Goal: Register for event/course: Sign up to attend an event or enroll in a course

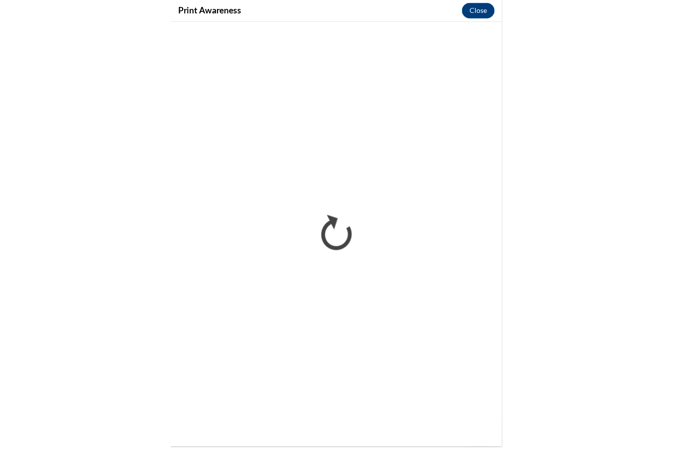
scroll to position [541, 0]
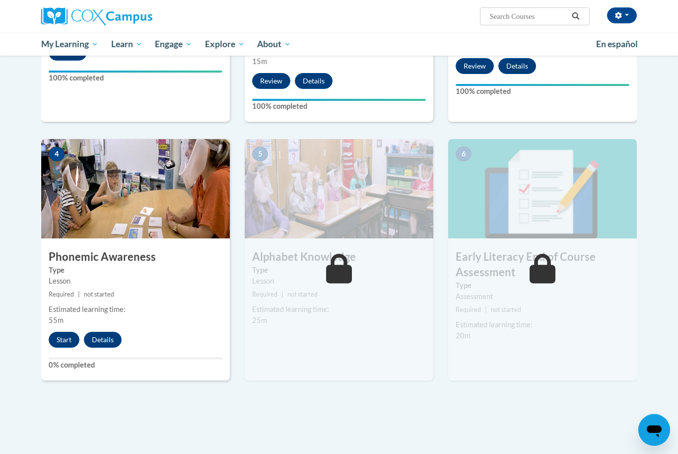
scroll to position [413, 0]
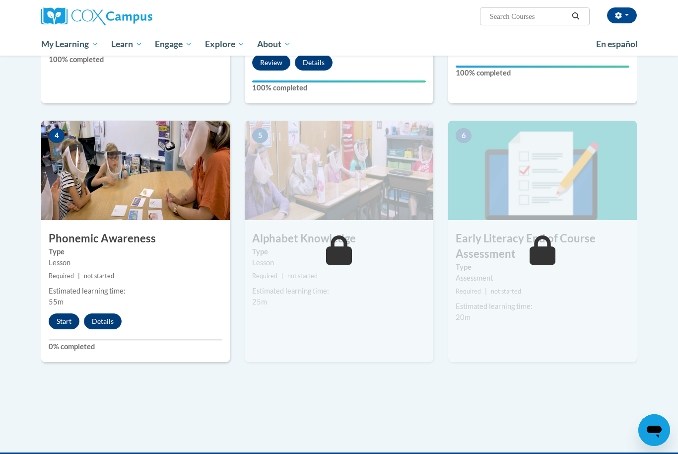
click at [50, 320] on button "Start" at bounding box center [64, 321] width 31 height 16
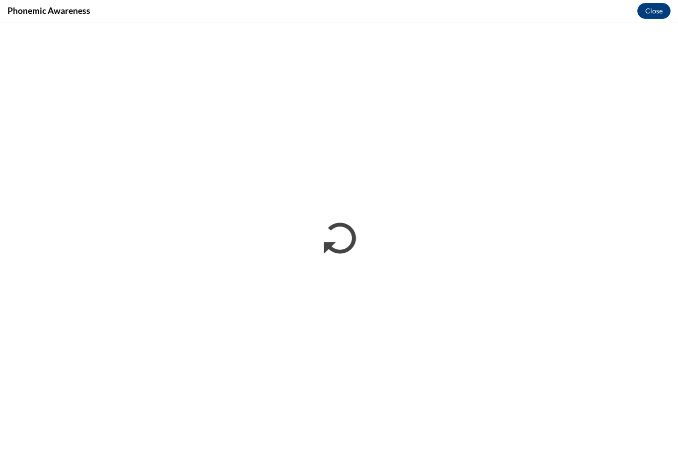
scroll to position [445, 0]
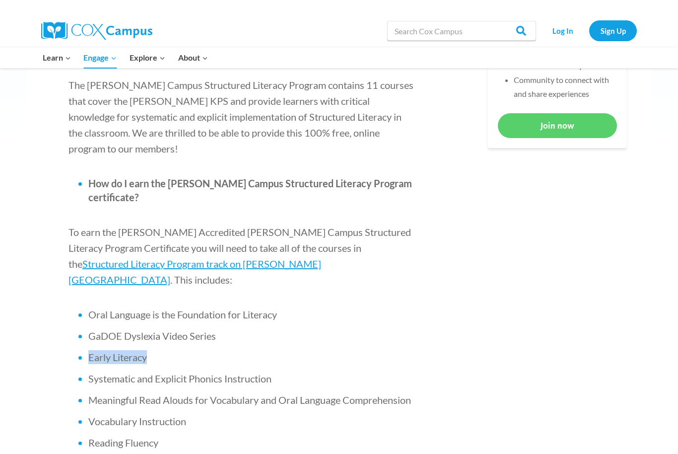
scroll to position [527, 0]
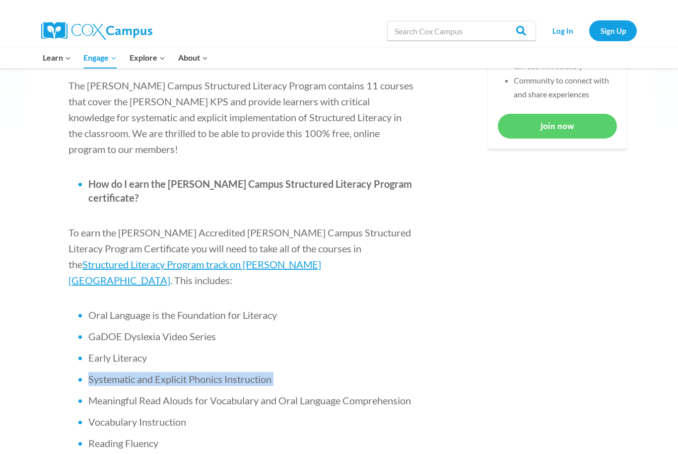
drag, startPoint x: 276, startPoint y: 318, endPoint x: 69, endPoint y: 321, distance: 207.1
click at [69, 321] on ul "Oral Language is the Foundation for Literacy GaDOE Dyslexia Video Series Early …" at bounding box center [243, 421] width 348 height 227
copy li "Systematic and Explicit Phonics Instruction"
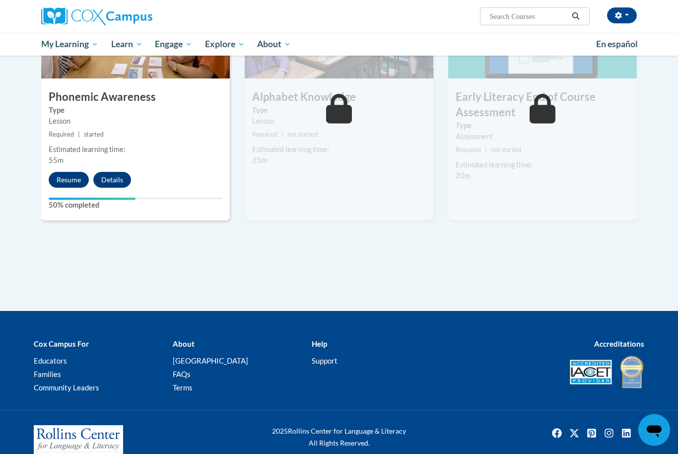
scroll to position [554, 0]
click at [69, 176] on button "Resume" at bounding box center [69, 180] width 40 height 16
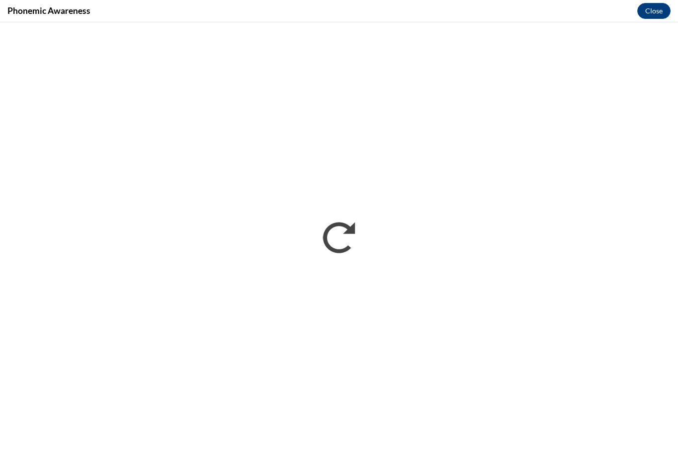
scroll to position [574, 0]
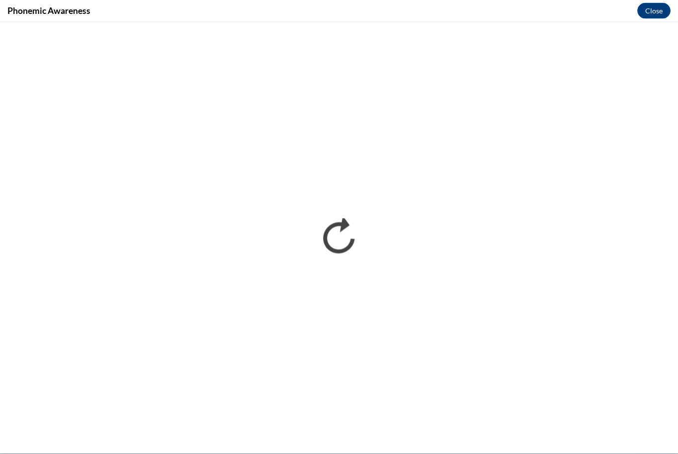
drag, startPoint x: 384, startPoint y: 1, endPoint x: 0, endPoint y: -575, distance: 692.4
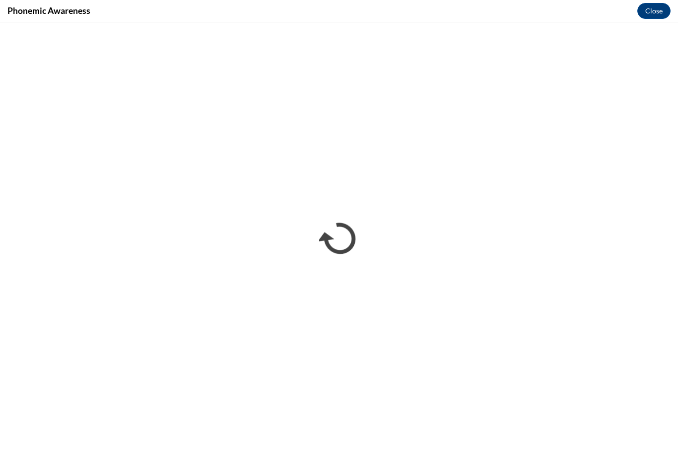
scroll to position [541, 0]
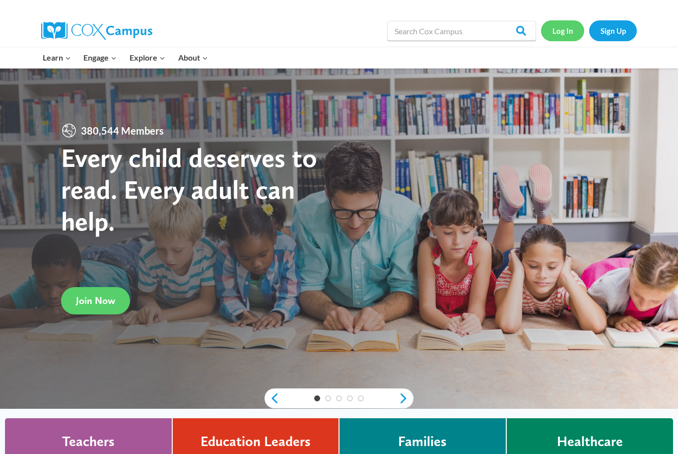
click at [561, 30] on link "Log In" at bounding box center [562, 30] width 43 height 20
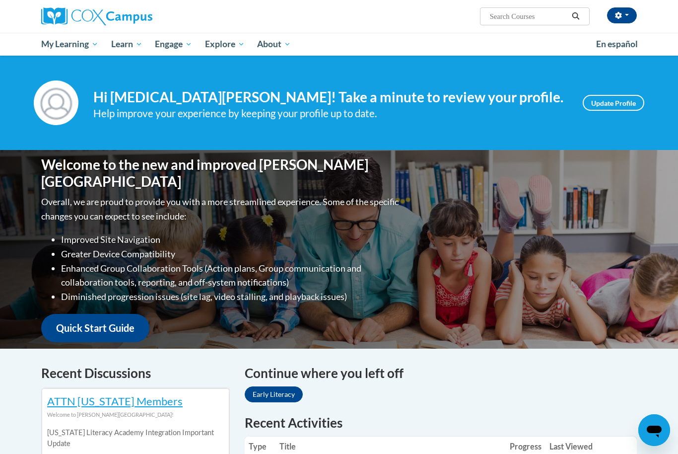
click at [500, 18] on input "Search..." at bounding box center [528, 16] width 79 height 12
paste input "Systematic and Explicit Phonics Instruction"
type input "Systematic and Explicit Phonics Instruction"
click at [582, 17] on button "Search" at bounding box center [576, 16] width 15 height 12
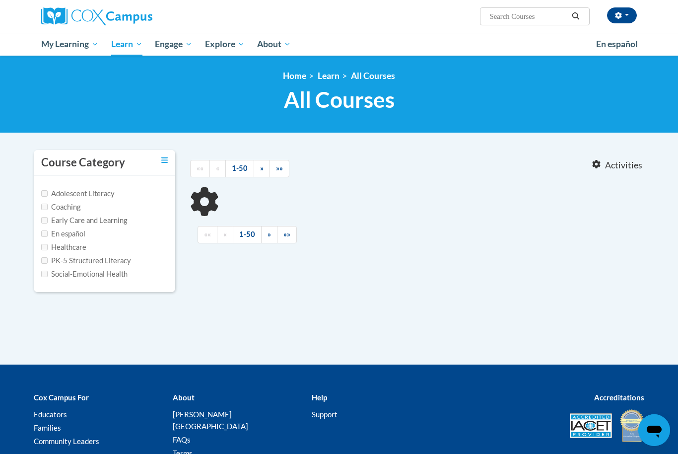
type input "Systematic and Explicit Phonics Instruction"
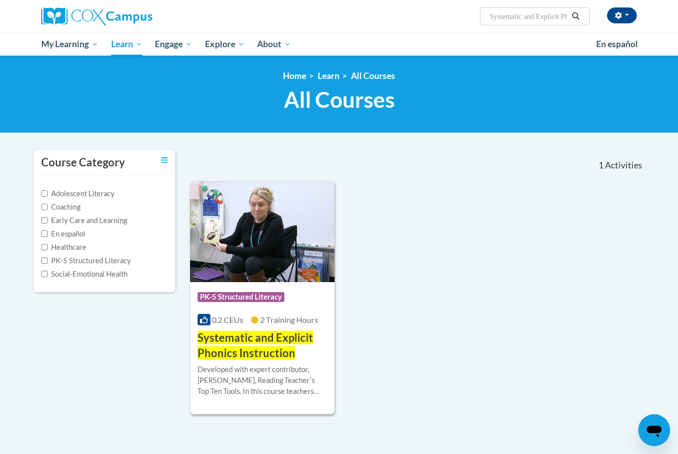
click at [270, 218] on img at bounding box center [262, 231] width 145 height 101
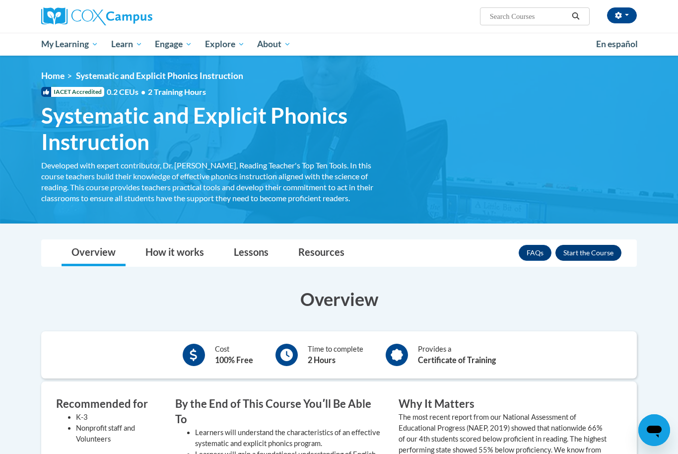
click at [568, 256] on button "Enroll" at bounding box center [589, 253] width 66 height 16
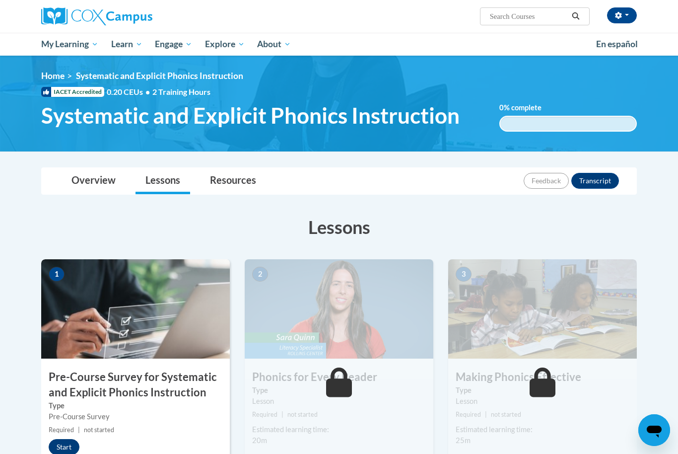
click at [68, 444] on button "Start" at bounding box center [64, 447] width 31 height 16
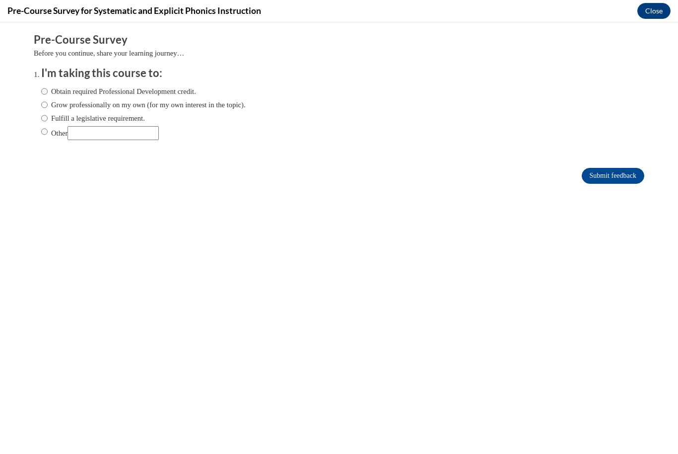
click at [43, 90] on input "Obtain required Professional Development credit." at bounding box center [44, 91] width 6 height 11
radio input "true"
click at [589, 182] on input "Submit feedback" at bounding box center [613, 176] width 63 height 16
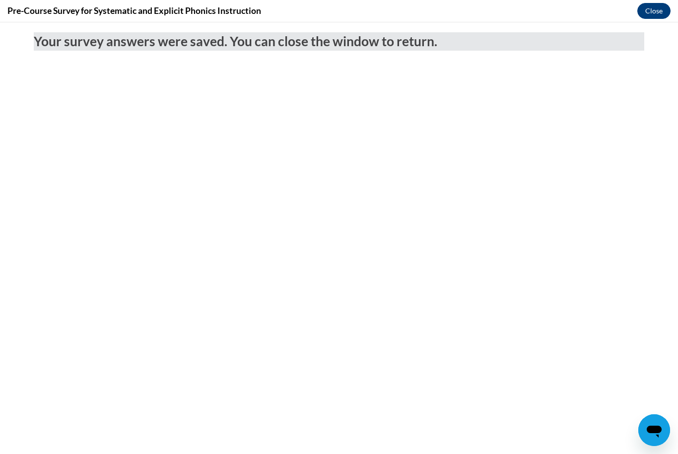
click at [652, 9] on button "Close" at bounding box center [654, 11] width 33 height 16
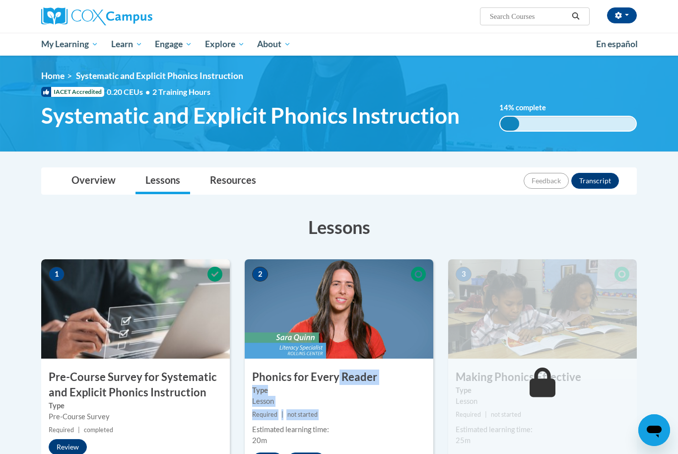
drag, startPoint x: 322, startPoint y: 422, endPoint x: 337, endPoint y: 372, distance: 51.8
click at [337, 372] on div "2 Phonics for Every Reader Type Lesson Required | not started Estimated learnin…" at bounding box center [339, 373] width 189 height 228
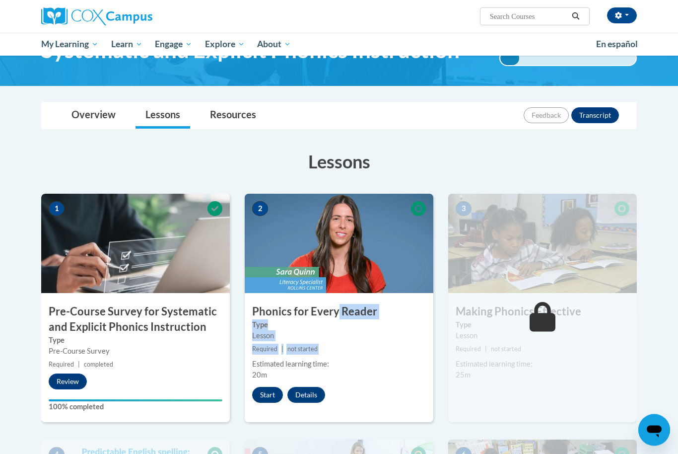
scroll to position [66, 0]
click at [274, 392] on button "Start" at bounding box center [267, 395] width 31 height 16
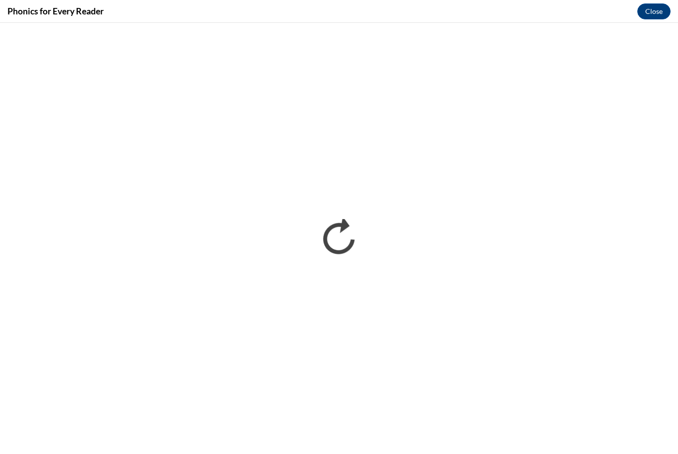
scroll to position [82, 0]
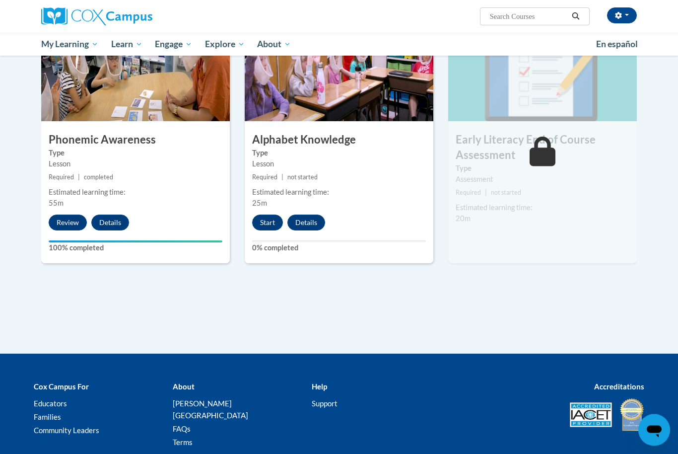
scroll to position [524, 0]
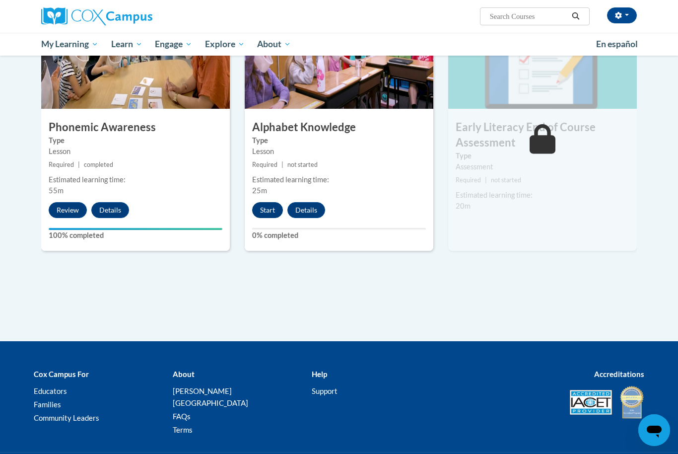
click at [267, 206] on button "Start" at bounding box center [267, 210] width 31 height 16
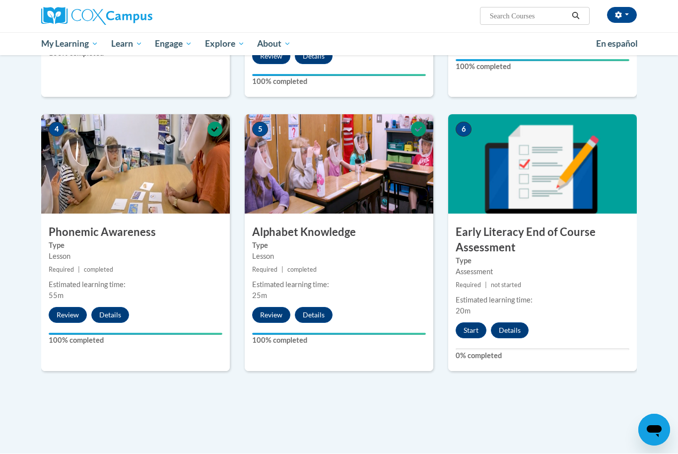
scroll to position [420, 0]
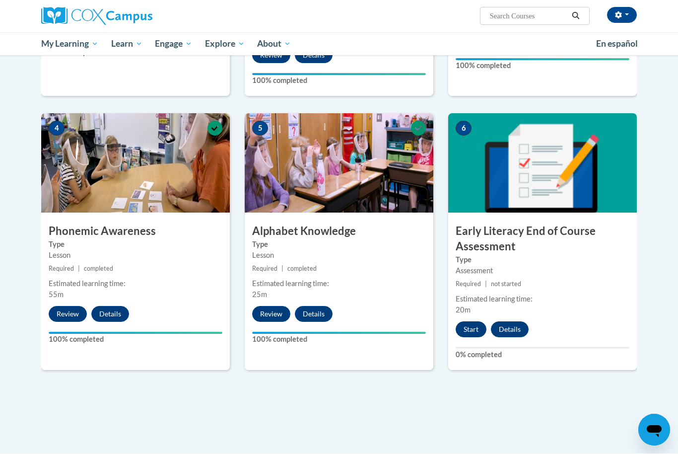
click at [479, 328] on button "Start" at bounding box center [471, 330] width 31 height 16
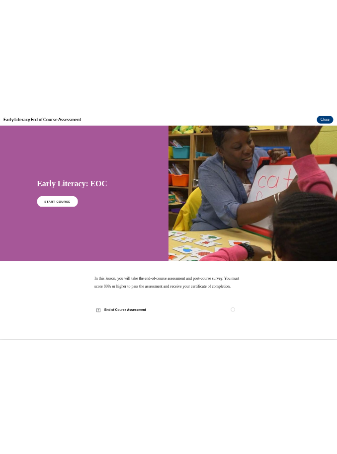
scroll to position [1727, 0]
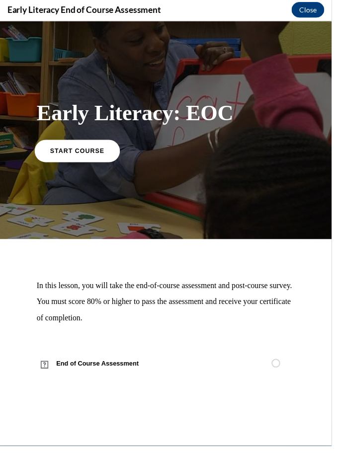
click at [104, 161] on link "START COURSE" at bounding box center [78, 152] width 86 height 23
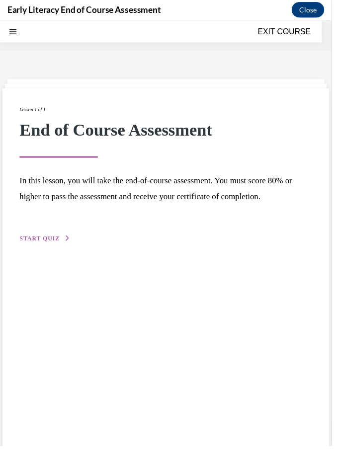
scroll to position [31, 0]
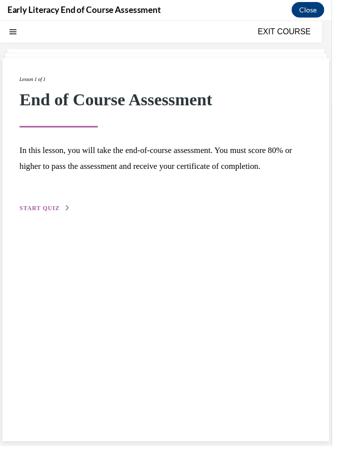
click at [52, 213] on span "START QUIZ" at bounding box center [40, 211] width 41 height 7
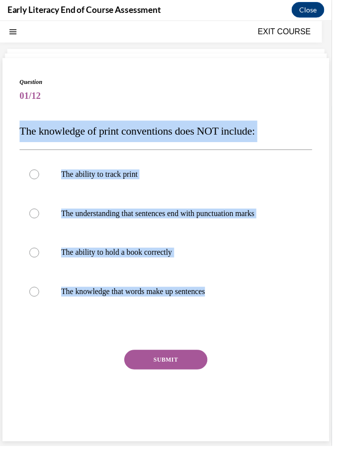
drag, startPoint x: 231, startPoint y: 298, endPoint x: 36, endPoint y: 121, distance: 263.0
click at [25, 121] on div "Question 01/12 The knowledge of print conventions does NOT include: The ability…" at bounding box center [168, 257] width 297 height 358
copy div "The knowledge of print conventions does NOT include: The ability to track print…"
click at [168, 205] on div at bounding box center [168, 217] width 297 height 40
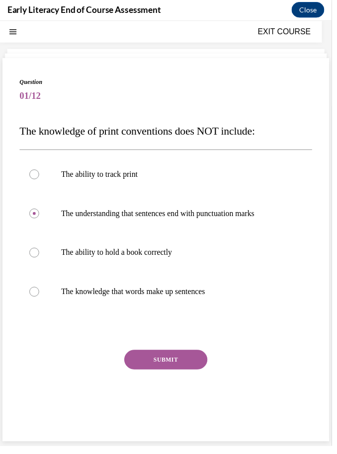
click at [165, 370] on button "SUBMIT" at bounding box center [168, 365] width 84 height 20
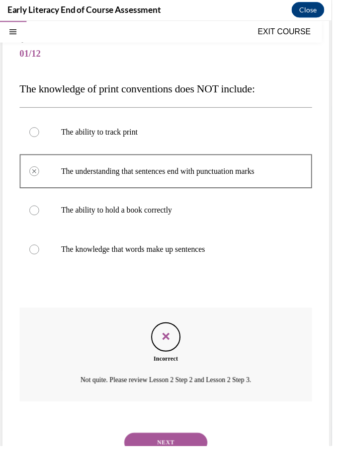
scroll to position [93, 0]
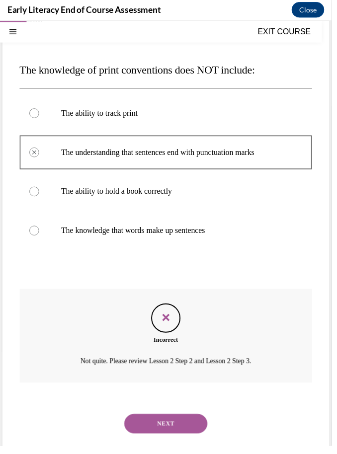
click at [269, 39] on div "EXIT COURSE" at bounding box center [163, 32] width 327 height 22
click at [269, 28] on button "EXIT COURSE" at bounding box center [289, 32] width 60 height 12
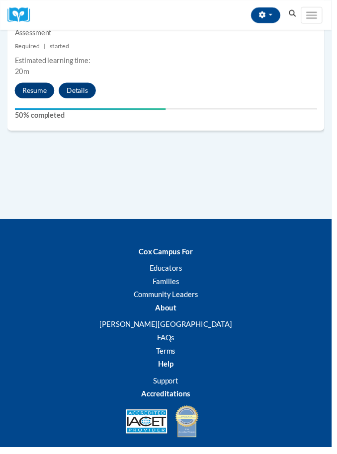
scroll to position [1613, 0]
click at [36, 89] on button "Resume" at bounding box center [35, 92] width 40 height 16
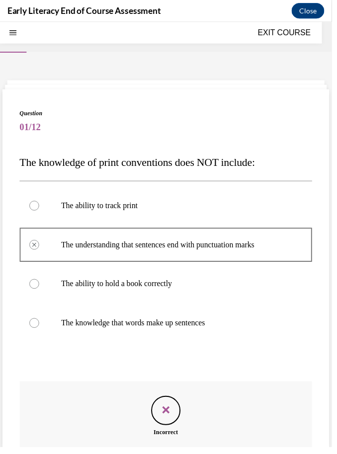
scroll to position [31, 0]
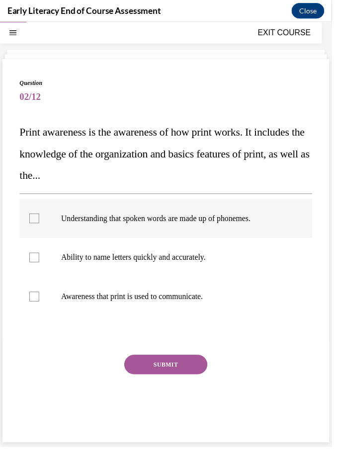
click at [103, 234] on div at bounding box center [168, 222] width 297 height 40
click at [104, 265] on p "Ability to name letters quickly and accurately." at bounding box center [177, 261] width 230 height 10
click at [109, 299] on p "Awareness that print is used to communicate." at bounding box center [177, 301] width 230 height 10
click at [149, 374] on button "SUBMIT" at bounding box center [168, 370] width 84 height 20
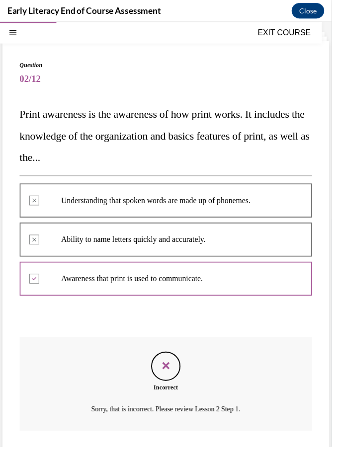
scroll to position [57, 0]
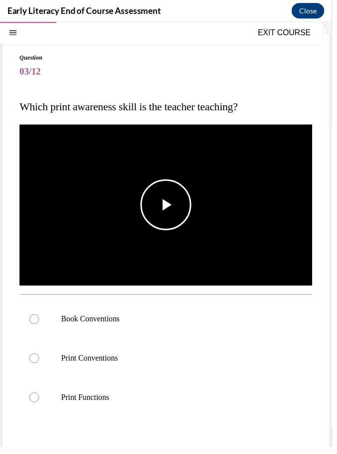
click at [168, 208] on span "Video player" at bounding box center [168, 208] width 0 height 0
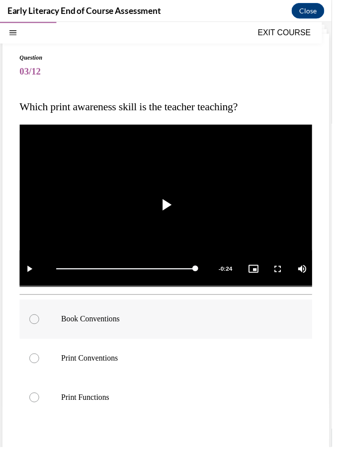
click at [72, 321] on p "Book Conventions" at bounding box center [177, 324] width 230 height 10
drag, startPoint x: 170, startPoint y: 470, endPoint x: 157, endPoint y: 470, distance: 12.9
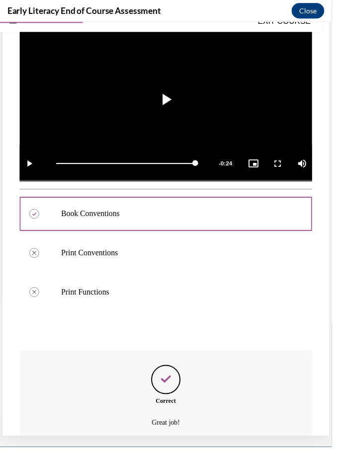
scroll to position [185, 0]
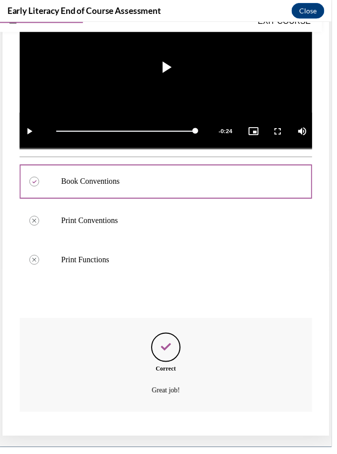
drag, startPoint x: 159, startPoint y: 437, endPoint x: 144, endPoint y: 437, distance: 15.9
click at [159, 449] on button "NEXT" at bounding box center [168, 459] width 84 height 20
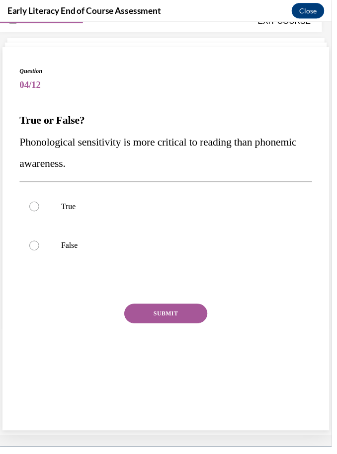
scroll to position [31, 0]
drag, startPoint x: 94, startPoint y: 258, endPoint x: 15, endPoint y: 185, distance: 107.2
click at [15, 185] on div "Question 04/12 True or False? Phonological sensitivity is more critical to read…" at bounding box center [168, 241] width 332 height 389
click at [89, 260] on div at bounding box center [168, 249] width 297 height 40
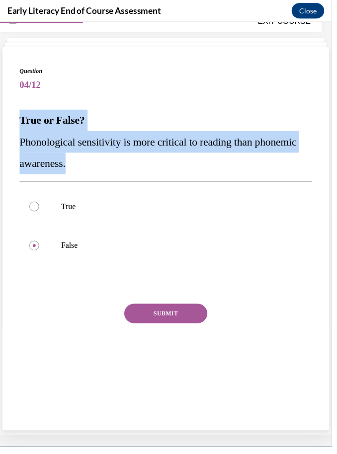
drag, startPoint x: 20, startPoint y: 118, endPoint x: 134, endPoint y: 172, distance: 125.7
click at [134, 172] on div "True or False? Phonological sensitivity is more critical to reading than phonem…" at bounding box center [168, 144] width 297 height 66
copy div "True or False? Phonological sensitivity is more critical to reading than phonem…"
click at [186, 321] on button "SUBMIT" at bounding box center [168, 318] width 84 height 20
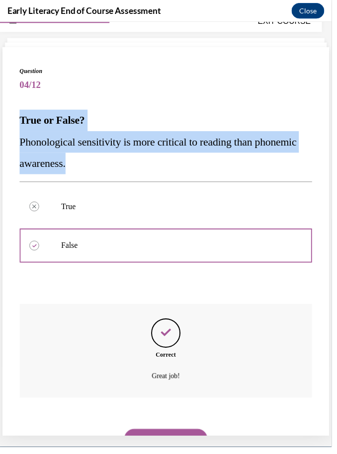
click at [184, 435] on button "NEXT" at bounding box center [168, 445] width 84 height 20
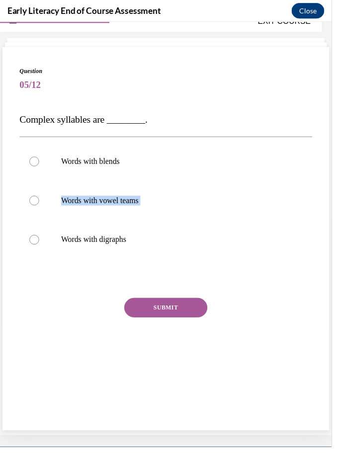
drag, startPoint x: 150, startPoint y: 249, endPoint x: 0, endPoint y: 174, distance: 167.4
click at [0, 174] on div "Question 05/12 Complex syllables are ________. Words with blends Words with vow…" at bounding box center [168, 226] width 337 height 432
click at [17, 113] on div "Question 05/12 Complex syllables are ________. Words with blends Words with vow…" at bounding box center [168, 241] width 332 height 389
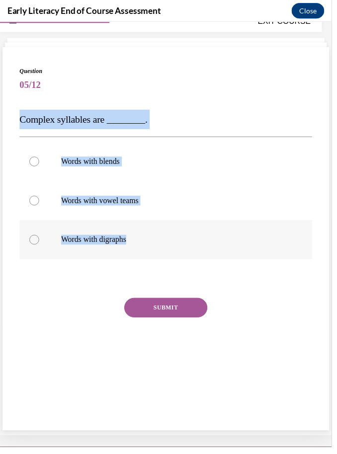
drag, startPoint x: 19, startPoint y: 118, endPoint x: 132, endPoint y: 241, distance: 167.3
click at [132, 241] on div "Question 05/12 Complex syllables are ________. Words with blends Words with vow…" at bounding box center [168, 241] width 332 height 389
copy div "Complex syllables are ________. Words with blends Words with vowel teams Words …"
click at [80, 171] on div at bounding box center [168, 164] width 297 height 40
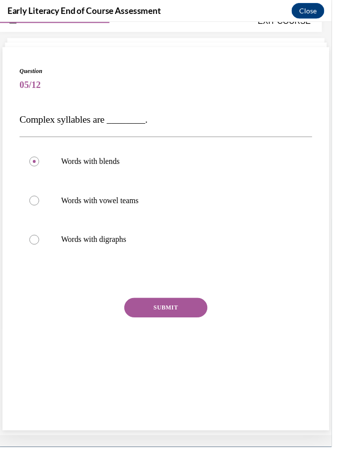
click at [159, 308] on button "SUBMIT" at bounding box center [168, 312] width 84 height 20
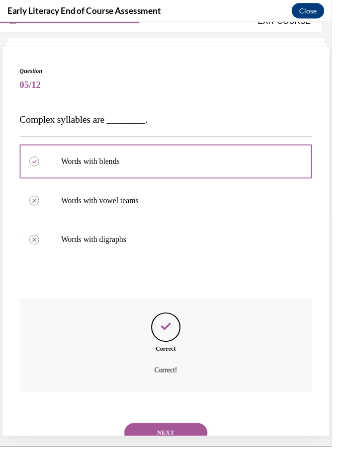
click at [164, 429] on button "NEXT" at bounding box center [168, 439] width 84 height 20
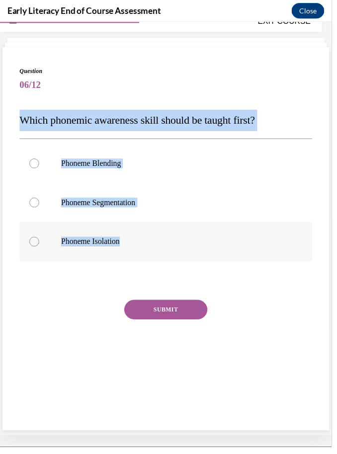
drag, startPoint x: 13, startPoint y: 123, endPoint x: 120, endPoint y: 264, distance: 177.3
click at [119, 264] on div "Question 06/12 Which phonemic awareness skill should be taught first? Phoneme B…" at bounding box center [168, 241] width 332 height 389
click at [48, 122] on span "Which phonemic awareness skill should be taught first?" at bounding box center [139, 121] width 239 height 12
drag, startPoint x: 20, startPoint y: 119, endPoint x: 126, endPoint y: 268, distance: 183.1
click at [126, 268] on div "Question 06/12 Which phonemic awareness skill should be taught first? Phoneme B…" at bounding box center [168, 226] width 297 height 318
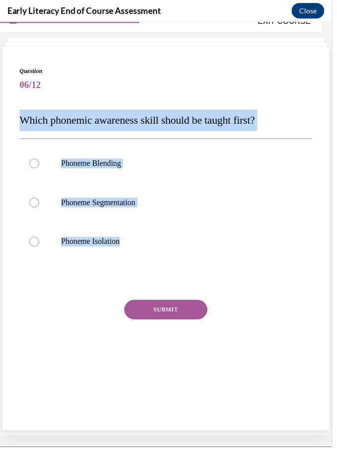
copy div "Which phonemic awareness skill should be taught first? Phoneme Blending Phoneme…"
drag, startPoint x: 118, startPoint y: 238, endPoint x: 109, endPoint y: 238, distance: 8.4
click at [118, 238] on div at bounding box center [168, 245] width 297 height 40
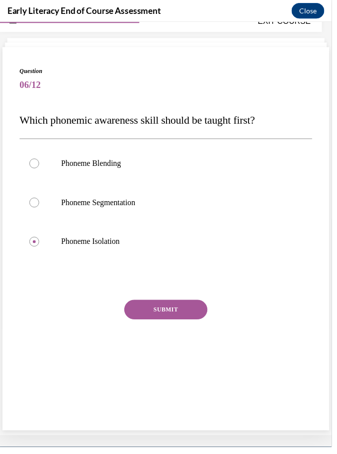
click at [171, 322] on button "SUBMIT" at bounding box center [168, 314] width 84 height 20
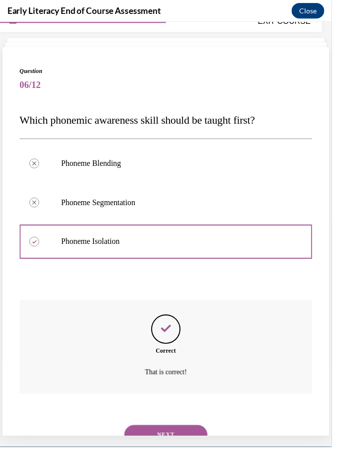
click at [172, 431] on button "NEXT" at bounding box center [168, 441] width 84 height 20
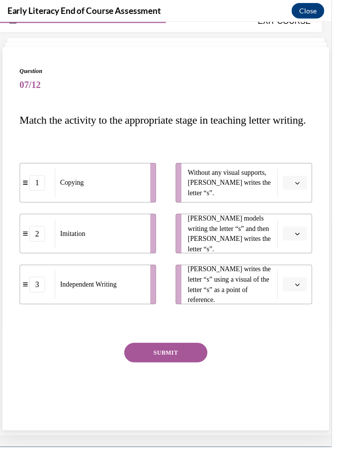
click at [294, 190] on span "Please select an option" at bounding box center [294, 185] width 3 height 10
click at [253, 164] on div "1 Copying 2 Imitation 3 Independent Writing Without any visual supports, Tina w…" at bounding box center [168, 226] width 297 height 173
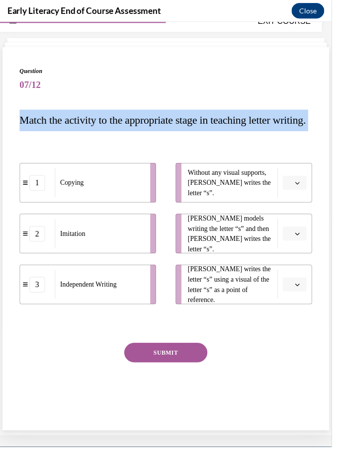
drag, startPoint x: 20, startPoint y: 116, endPoint x: 1, endPoint y: 208, distance: 94.3
click at [1, 208] on div "Question 07/12 Match the activity to the appropriate stage in teaching letter w…" at bounding box center [168, 226] width 337 height 432
click at [35, 128] on span "Match the activity to the appropriate stage in teaching letter writing." at bounding box center [165, 121] width 291 height 12
click at [16, 118] on div "Question 07/12 Match the activity to the appropriate stage in teaching letter w…" at bounding box center [168, 241] width 332 height 389
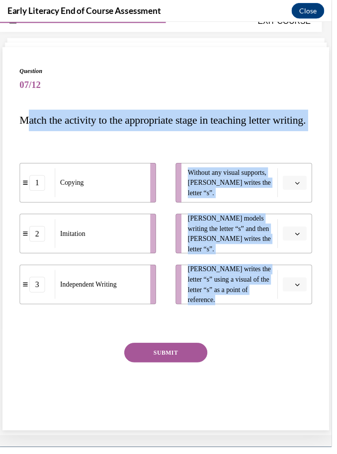
drag, startPoint x: 272, startPoint y: 347, endPoint x: 74, endPoint y: 116, distance: 304.3
click at [41, 115] on div "Question 07/12 Match the activity to the appropriate stage in teaching letter w…" at bounding box center [168, 248] width 297 height 362
click at [81, 113] on p "Match the activity to the appropriate stage in teaching letter writing." at bounding box center [168, 122] width 297 height 22
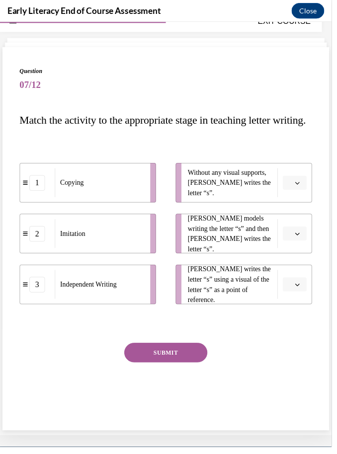
click at [293, 190] on span "Please select an option" at bounding box center [294, 185] width 3 height 10
click at [299, 288] on div "3" at bounding box center [298, 289] width 25 height 20
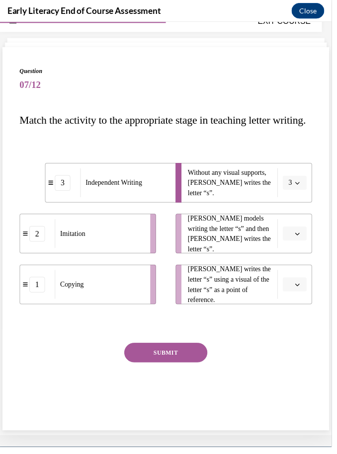
click at [302, 239] on icon "button" at bounding box center [301, 236] width 5 height 5
click at [291, 303] on div "1" at bounding box center [298, 301] width 25 height 20
click at [306, 296] on button "button" at bounding box center [299, 288] width 24 height 15
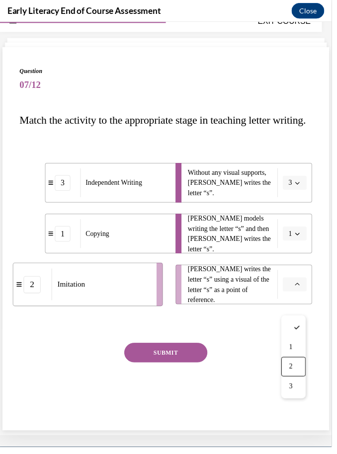
drag, startPoint x: 303, startPoint y: 373, endPoint x: 271, endPoint y: 373, distance: 32.3
click at [303, 373] on div "2" at bounding box center [298, 372] width 25 height 20
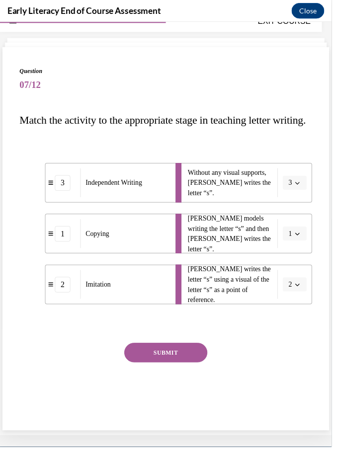
click at [176, 367] on button "SUBMIT" at bounding box center [168, 358] width 84 height 20
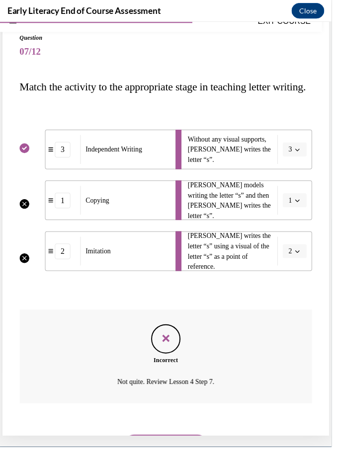
scroll to position [78, 0]
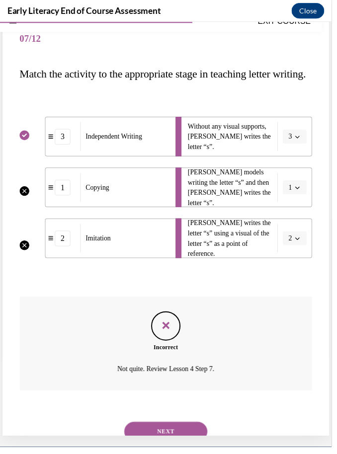
click at [164, 446] on button "NEXT" at bounding box center [168, 438] width 84 height 20
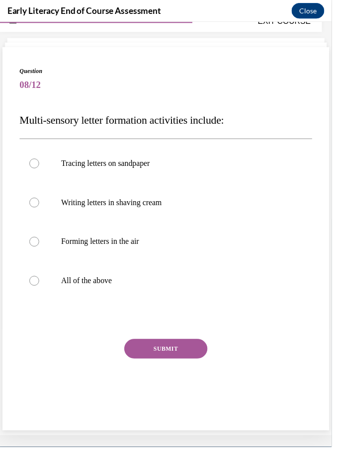
scroll to position [31, 0]
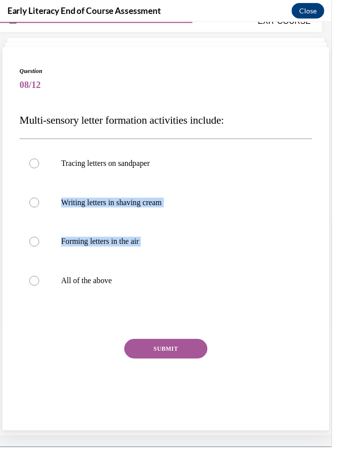
drag, startPoint x: 122, startPoint y: 291, endPoint x: 14, endPoint y: 194, distance: 145.2
click at [14, 194] on div "Question 08/12 Multi-sensory letter formation activities include: Tracing lette…" at bounding box center [168, 241] width 332 height 389
click at [18, 107] on div "Question 08/12 Multi-sensory letter formation activities include: Tracing lette…" at bounding box center [168, 241] width 332 height 389
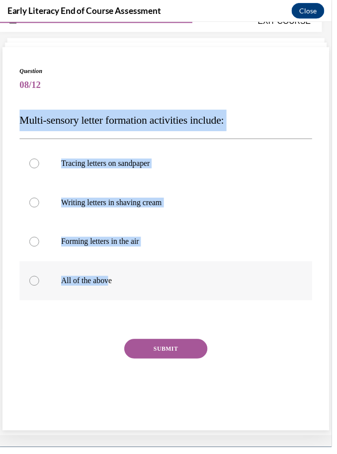
drag, startPoint x: 19, startPoint y: 118, endPoint x: 108, endPoint y: 286, distance: 190.1
click at [108, 286] on div "Question 08/12 Multi-sensory letter formation activities include: Tracing lette…" at bounding box center [168, 241] width 332 height 389
copy div "Multi-sensory letter formation activities include: Tracing letters on sandpaper…"
click at [56, 278] on div at bounding box center [168, 285] width 297 height 40
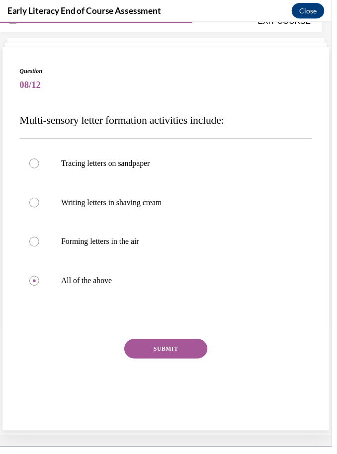
click at [161, 360] on button "SUBMIT" at bounding box center [168, 354] width 84 height 20
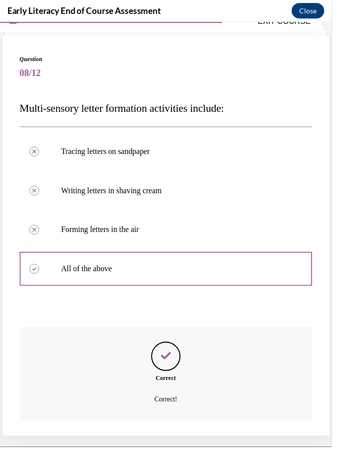
scroll to position [53, 0]
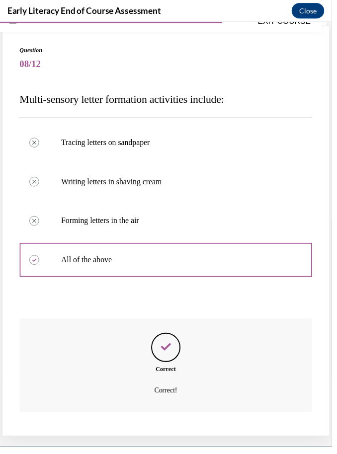
click at [173, 449] on button "NEXT" at bounding box center [168, 459] width 84 height 20
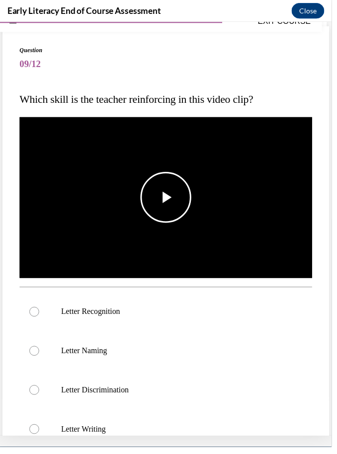
drag, startPoint x: 158, startPoint y: 186, endPoint x: 147, endPoint y: 186, distance: 10.4
click at [168, 200] on span "Video player" at bounding box center [168, 200] width 0 height 0
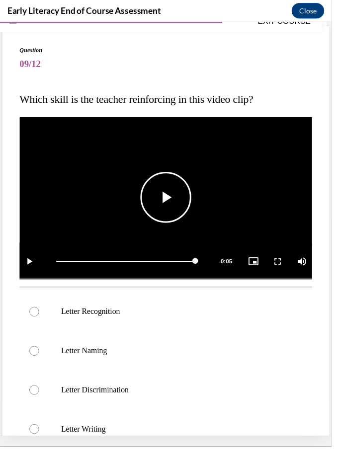
click at [168, 200] on span "Video player" at bounding box center [168, 200] width 0 height 0
click at [53, 322] on div at bounding box center [168, 316] width 297 height 40
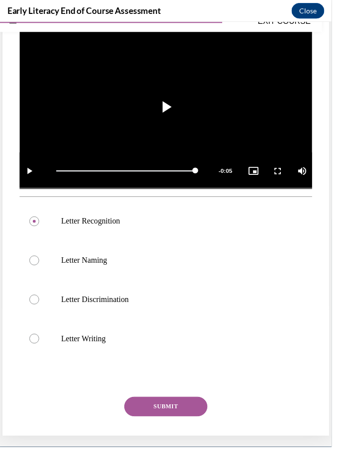
scroll to position [145, 0]
click at [175, 418] on button "SUBMIT" at bounding box center [168, 412] width 84 height 20
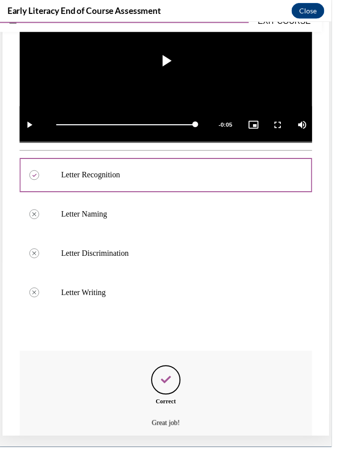
scroll to position [224, 0]
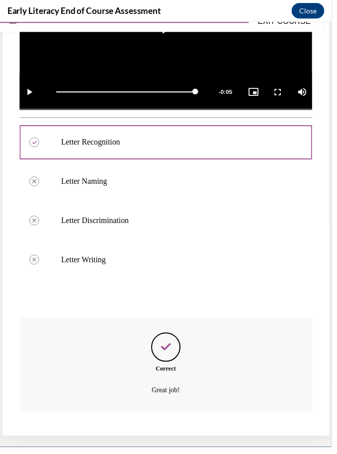
click at [180, 449] on button "NEXT" at bounding box center [168, 459] width 84 height 20
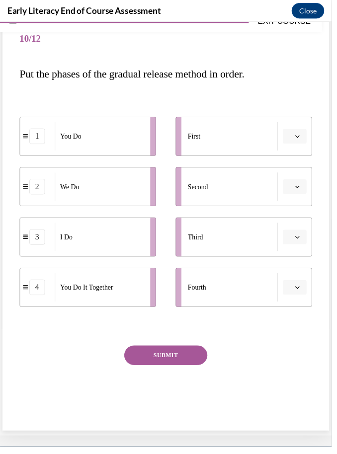
scroll to position [31, 0]
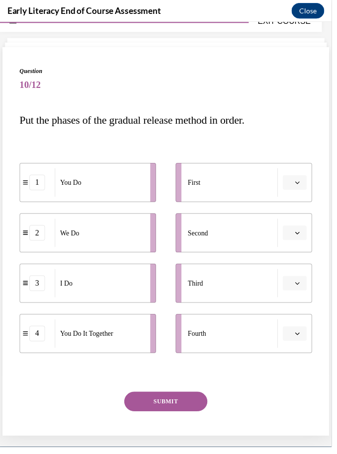
click at [298, 285] on button "button" at bounding box center [299, 287] width 24 height 15
click at [286, 360] on div "3" at bounding box center [298, 369] width 25 height 20
click at [304, 284] on span "button" at bounding box center [301, 287] width 7 height 7
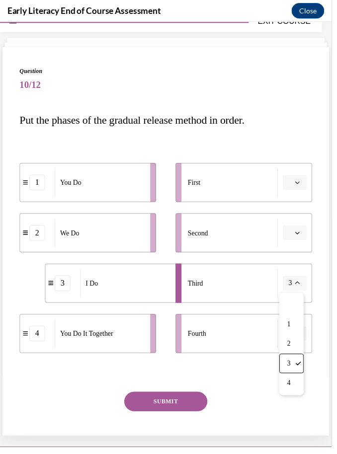
click at [299, 181] on button "button" at bounding box center [299, 184] width 24 height 15
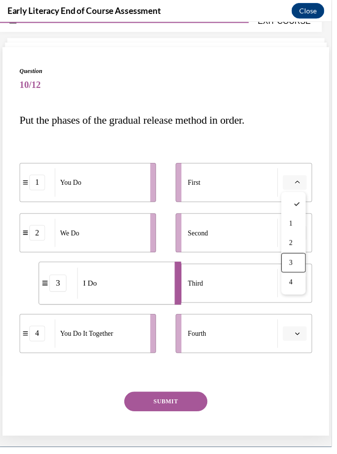
click at [299, 270] on div "3" at bounding box center [298, 267] width 25 height 20
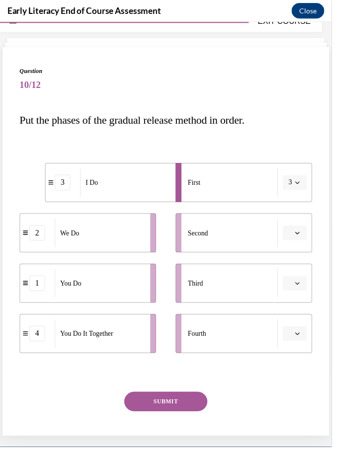
click at [293, 235] on span "Please select an option" at bounding box center [294, 236] width 3 height 10
click at [296, 295] on span "2" at bounding box center [294, 298] width 3 height 8
click at [300, 283] on button "button" at bounding box center [299, 287] width 24 height 15
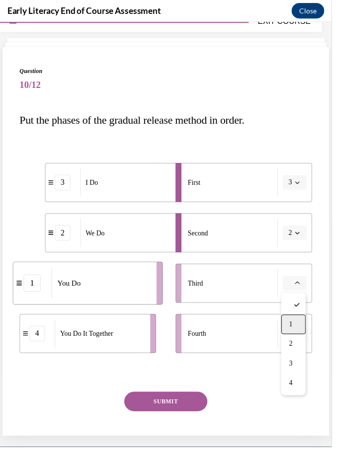
click at [300, 325] on div "1" at bounding box center [298, 329] width 25 height 20
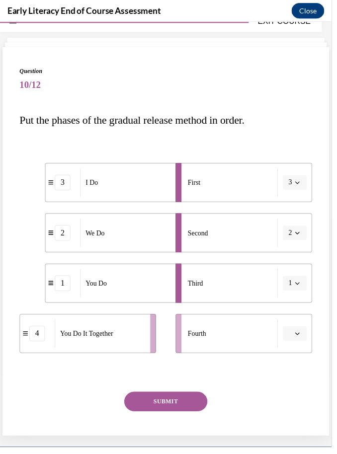
click at [302, 339] on icon "button" at bounding box center [302, 338] width 4 height 2
click at [298, 440] on div "4" at bounding box center [298, 440] width 25 height 20
click at [170, 411] on button "SUBMIT" at bounding box center [168, 407] width 84 height 20
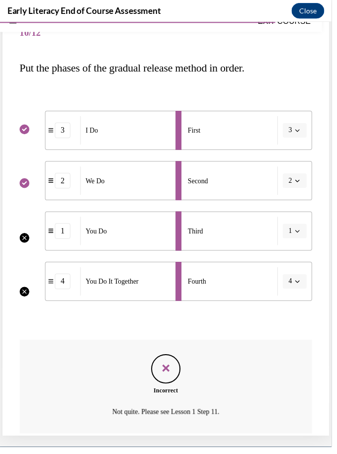
scroll to position [106, 0]
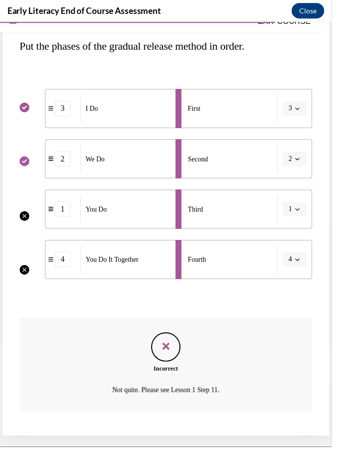
click at [175, 449] on button "NEXT" at bounding box center [168, 459] width 84 height 20
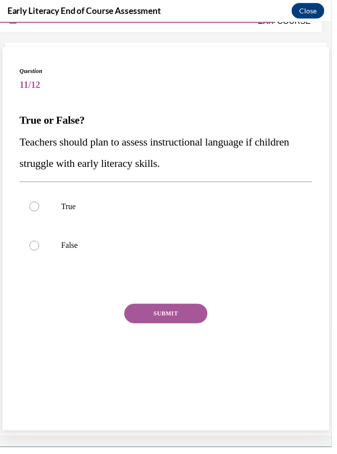
scroll to position [31, 0]
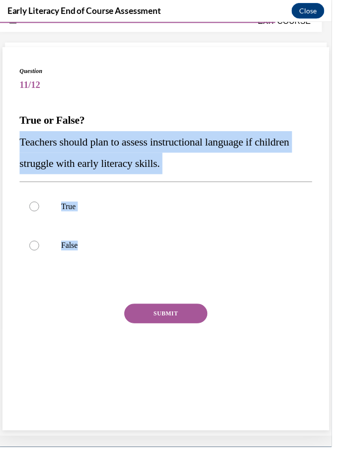
drag, startPoint x: 17, startPoint y: 137, endPoint x: 74, endPoint y: 276, distance: 149.7
click at [73, 275] on div "Question 11/12 True or False? Teachers should plan to assess instructional lang…" at bounding box center [168, 241] width 332 height 389
copy div "Teachers should plan to assess instructional language if children struggle with…"
click at [87, 201] on div at bounding box center [168, 209] width 297 height 40
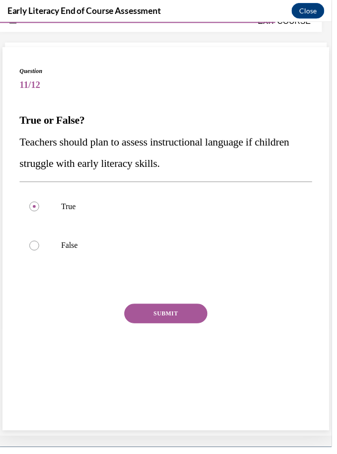
click at [187, 315] on button "SUBMIT" at bounding box center [168, 318] width 84 height 20
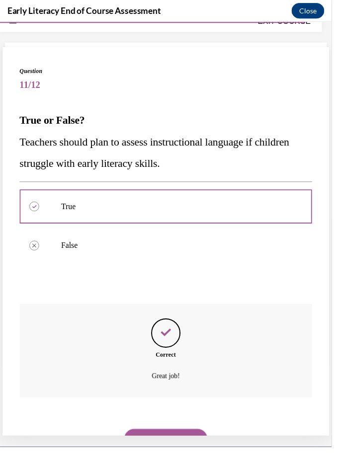
click at [159, 425] on div "NEXT" at bounding box center [168, 445] width 297 height 40
click at [171, 435] on button "NEXT" at bounding box center [168, 445] width 84 height 20
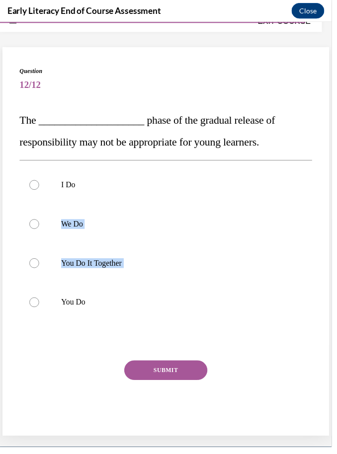
drag, startPoint x: 97, startPoint y: 314, endPoint x: 1, endPoint y: 198, distance: 150.6
click at [9, 203] on div "Question 12/12 The ____________________ phase of the gradual release of respons…" at bounding box center [168, 249] width 332 height 405
click at [29, 126] on span "The ____________________ phase of the gradual release of responsibility may not…" at bounding box center [149, 132] width 259 height 34
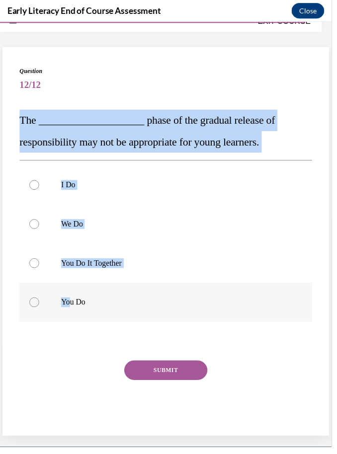
drag, startPoint x: 21, startPoint y: 120, endPoint x: 71, endPoint y: 306, distance: 192.6
click at [71, 306] on div "Question 12/12 The ____________________ phase of the gradual release of respons…" at bounding box center [168, 257] width 297 height 380
copy div "The ____________________ phase of the gradual release of responsibility may not…"
click at [79, 304] on p "You Do" at bounding box center [177, 306] width 230 height 10
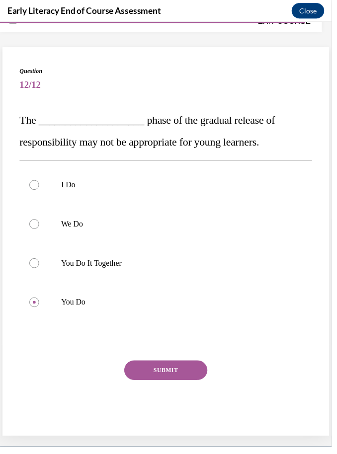
drag, startPoint x: 168, startPoint y: 379, endPoint x: 162, endPoint y: 379, distance: 6.5
click at [168, 379] on button "SUBMIT" at bounding box center [168, 375] width 84 height 20
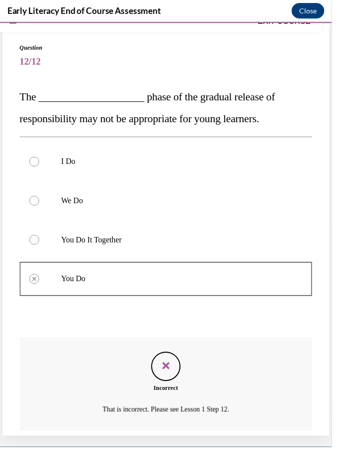
scroll to position [74, 0]
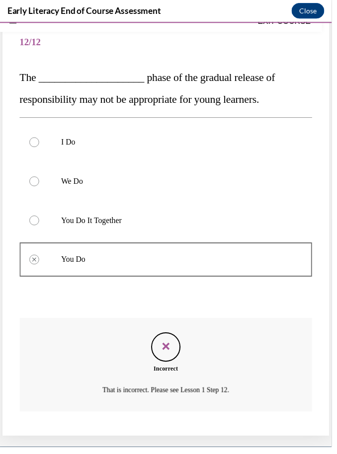
click at [162, 449] on button "NEXT" at bounding box center [168, 459] width 84 height 20
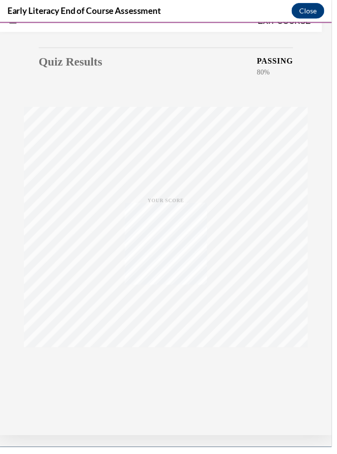
scroll to position [31, 0]
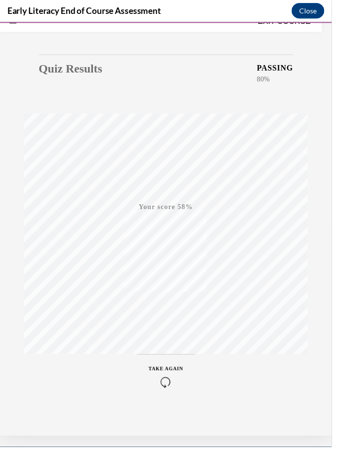
click at [167, 385] on icon "button" at bounding box center [168, 387] width 35 height 11
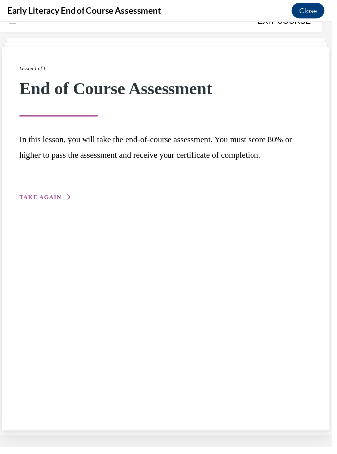
click at [58, 197] on span "TAKE AGAIN" at bounding box center [41, 199] width 42 height 7
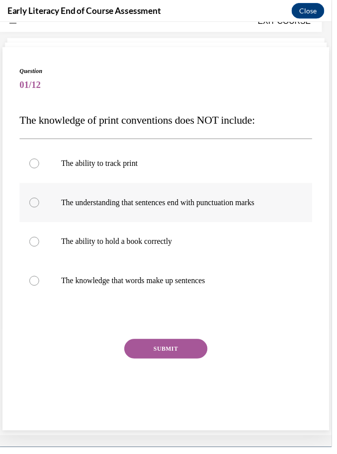
click at [43, 214] on div at bounding box center [168, 205] width 297 height 40
click at [95, 252] on div at bounding box center [168, 245] width 297 height 40
click at [174, 349] on button "SUBMIT" at bounding box center [168, 354] width 84 height 20
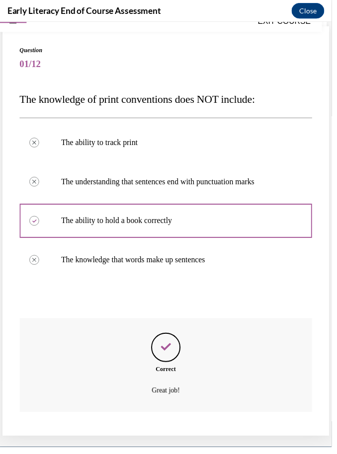
scroll to position [53, 0]
click at [174, 453] on button "NEXT" at bounding box center [168, 459] width 84 height 20
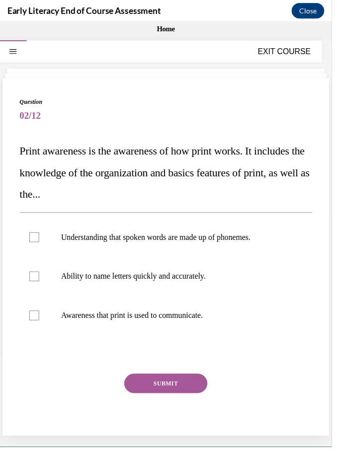
scroll to position [0, 0]
click at [28, 313] on div at bounding box center [168, 320] width 297 height 40
click at [152, 383] on button "SUBMIT" at bounding box center [168, 389] width 84 height 20
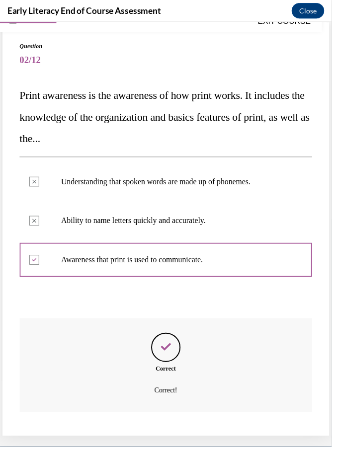
scroll to position [57, 0]
click at [179, 449] on button "NEXT" at bounding box center [168, 459] width 84 height 20
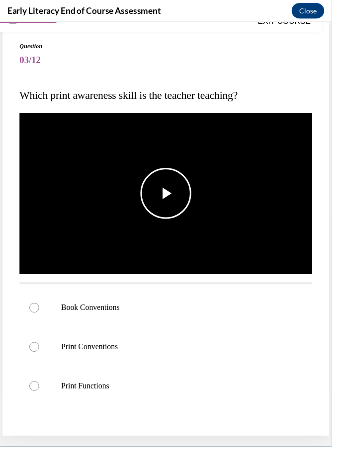
click at [168, 196] on span "Video player" at bounding box center [168, 196] width 0 height 0
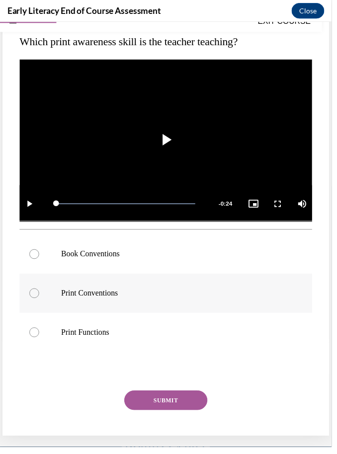
scroll to position [114, 0]
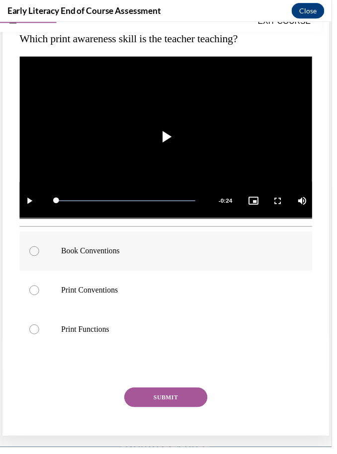
click at [197, 270] on div at bounding box center [168, 254] width 297 height 40
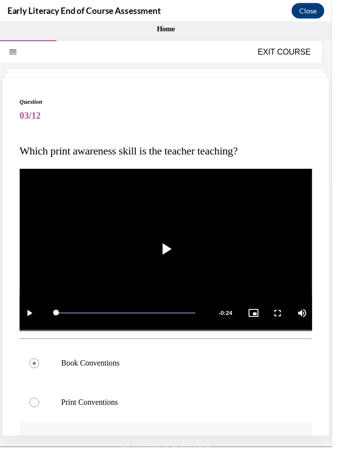
scroll to position [0, 0]
click at [159, 218] on video "Video player" at bounding box center [168, 252] width 297 height 167
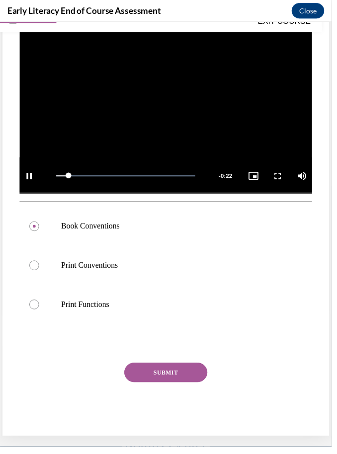
scroll to position [138, 0]
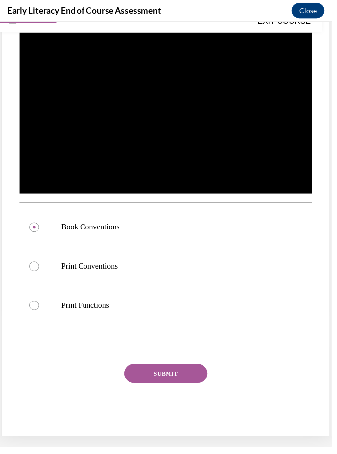
click at [174, 384] on button "SUBMIT" at bounding box center [168, 379] width 84 height 20
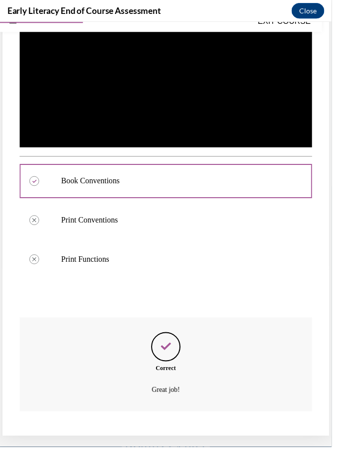
scroll to position [218, 0]
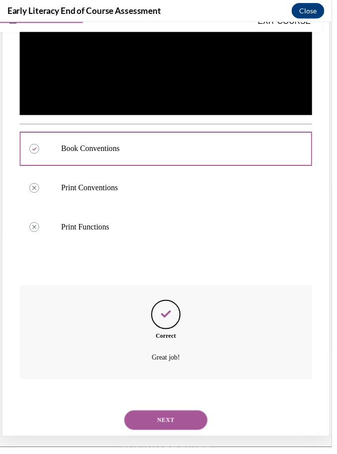
click at [171, 416] on button "NEXT" at bounding box center [168, 426] width 84 height 20
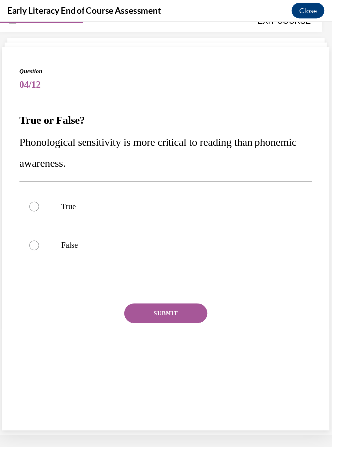
scroll to position [31, 0]
click at [66, 247] on p "False" at bounding box center [177, 249] width 230 height 10
click at [176, 318] on button "SUBMIT" at bounding box center [168, 318] width 84 height 20
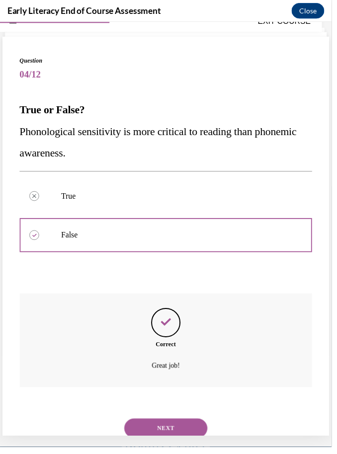
scroll to position [50, 0]
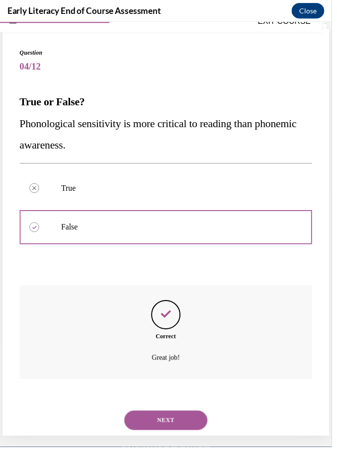
click at [172, 416] on button "NEXT" at bounding box center [168, 426] width 84 height 20
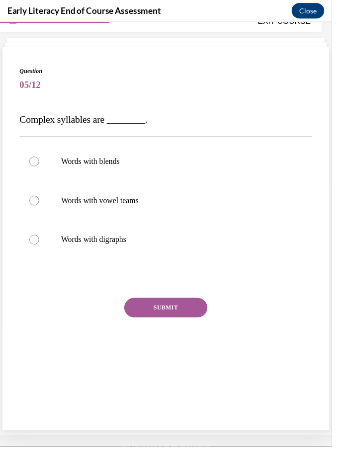
scroll to position [31, 0]
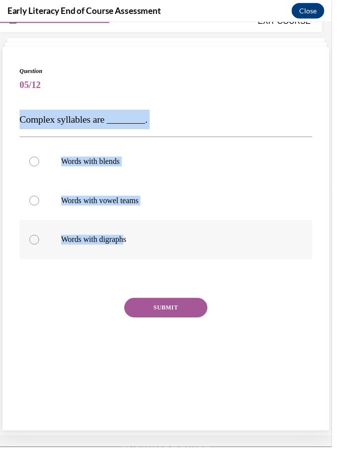
drag, startPoint x: 20, startPoint y: 120, endPoint x: 130, endPoint y: 242, distance: 163.9
click at [130, 242] on div "Question 05/12 Complex syllables are ________. Words with blends Words with vow…" at bounding box center [168, 225] width 297 height 316
click at [65, 104] on div "Question 05/12 Complex syllables are ________. Words with blends Words with vow…" at bounding box center [168, 225] width 297 height 316
drag, startPoint x: 19, startPoint y: 117, endPoint x: 134, endPoint y: 252, distance: 177.2
click at [135, 252] on div "Question 05/12 Complex syllables are ________. Words with blends Words with vow…" at bounding box center [168, 241] width 332 height 389
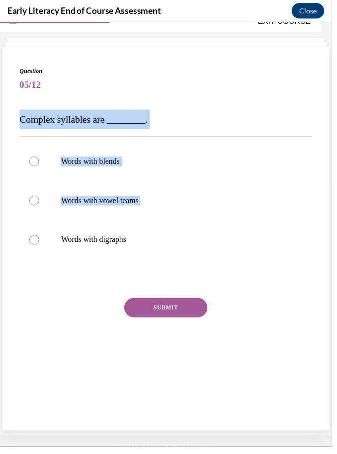
click at [46, 115] on span "Complex syllables are ________." at bounding box center [85, 120] width 130 height 11
drag, startPoint x: 21, startPoint y: 117, endPoint x: 132, endPoint y: 245, distance: 169.3
click at [132, 245] on div "Question 05/12 Complex syllables are ________. Words with blends Words with vow…" at bounding box center [168, 225] width 297 height 316
copy div "Complex syllables are ________. Words with blends Words with vowel teams Words …"
click at [113, 169] on div at bounding box center [168, 164] width 297 height 40
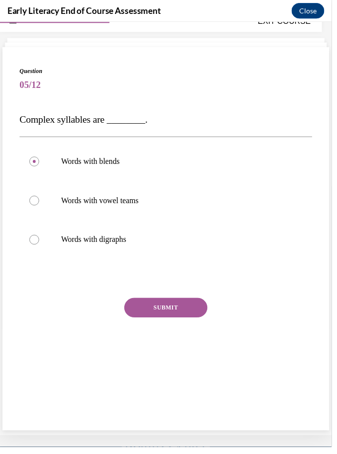
click at [176, 313] on button "SUBMIT" at bounding box center [168, 312] width 84 height 20
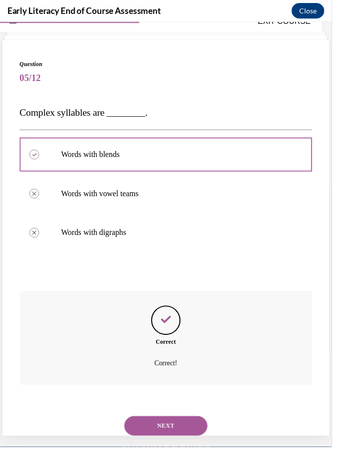
scroll to position [44, 0]
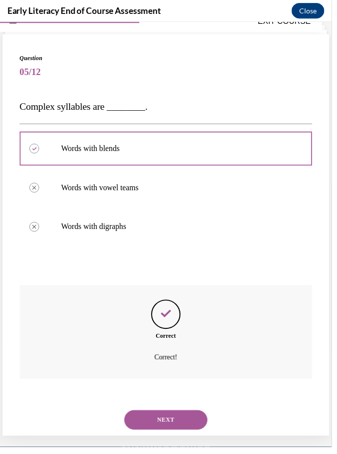
click at [167, 419] on button "NEXT" at bounding box center [168, 426] width 84 height 20
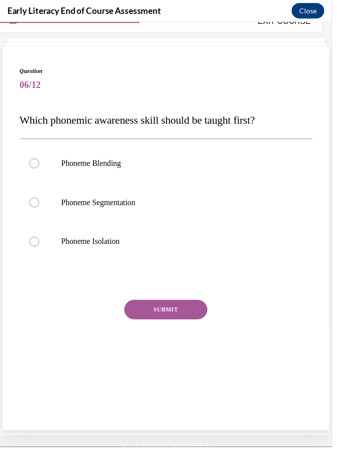
scroll to position [31, 0]
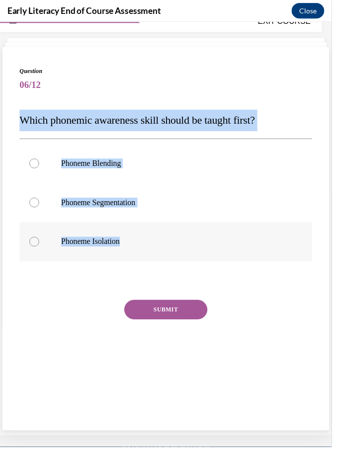
drag, startPoint x: 20, startPoint y: 114, endPoint x: 137, endPoint y: 249, distance: 178.2
click at [137, 249] on div "Question 06/12 Which phonemic awareness skill should be taught first? Phoneme B…" at bounding box center [168, 226] width 297 height 318
copy div "Which phonemic awareness skill should be taught first? Phoneme Blending Phoneme…"
click at [93, 251] on div at bounding box center [168, 245] width 297 height 40
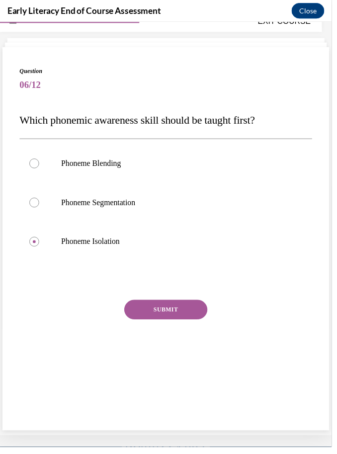
click at [172, 315] on button "SUBMIT" at bounding box center [168, 314] width 84 height 20
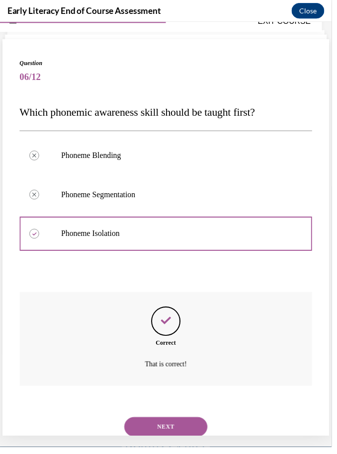
scroll to position [46, 0]
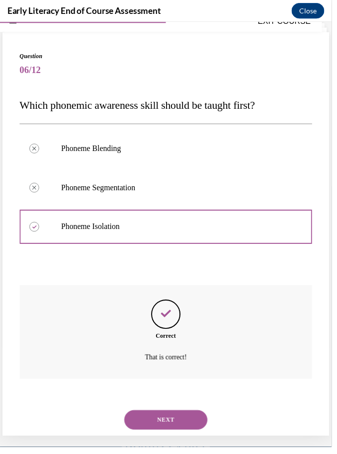
click at [170, 416] on button "NEXT" at bounding box center [168, 426] width 84 height 20
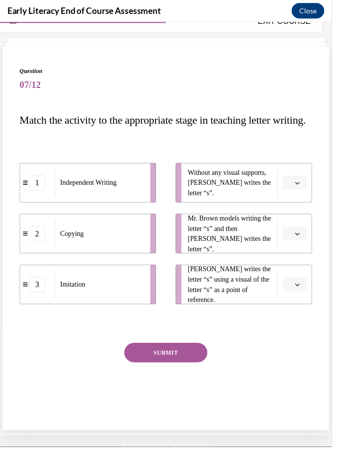
click at [303, 193] on button "button" at bounding box center [299, 185] width 24 height 15
click at [294, 252] on div "1" at bounding box center [298, 248] width 25 height 20
click at [300, 290] on icon "button" at bounding box center [302, 289] width 4 height 2
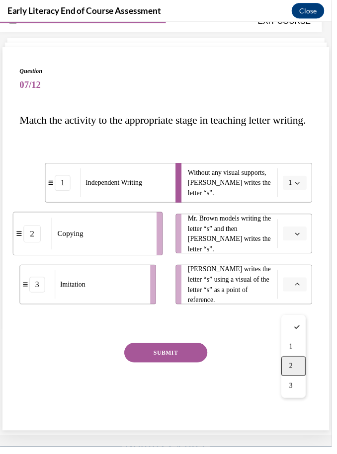
click at [296, 370] on span "2" at bounding box center [294, 371] width 3 height 8
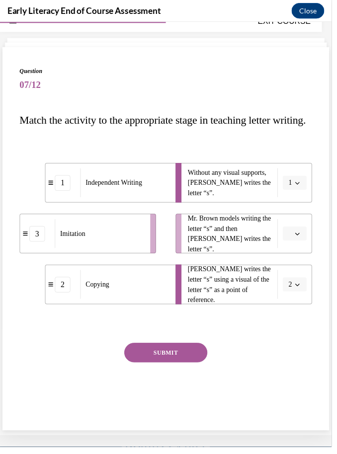
click at [299, 240] on span "button" at bounding box center [301, 236] width 7 height 7
click at [300, 345] on div "3" at bounding box center [298, 340] width 25 height 20
click at [161, 367] on button "SUBMIT" at bounding box center [168, 358] width 84 height 20
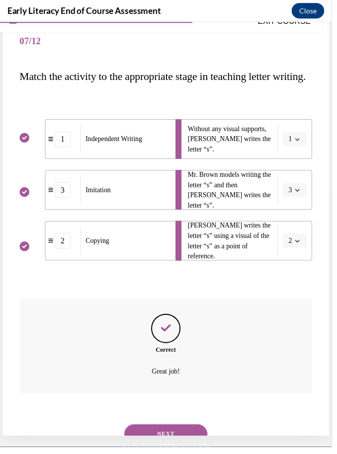
scroll to position [112, 0]
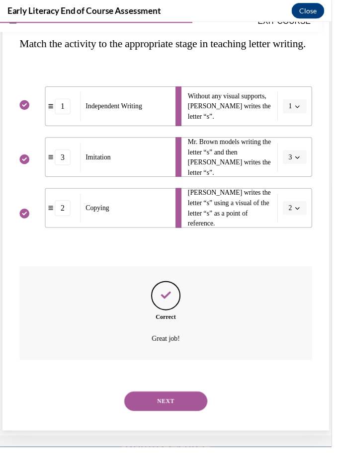
click at [170, 412] on button "NEXT" at bounding box center [168, 407] width 84 height 20
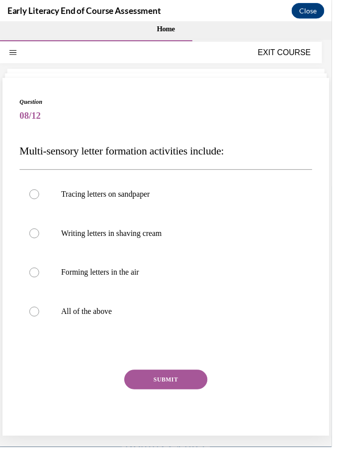
scroll to position [0, 0]
click at [69, 316] on p "All of the above" at bounding box center [177, 316] width 230 height 10
click at [167, 391] on button "SUBMIT" at bounding box center [168, 385] width 84 height 20
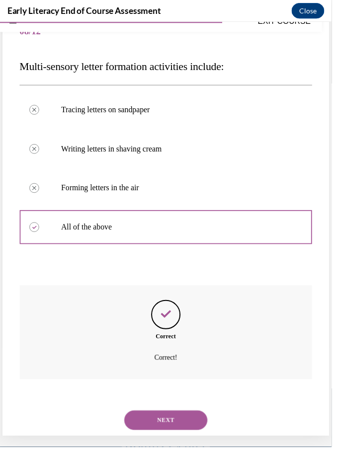
scroll to position [86, 0]
click at [170, 416] on button "NEXT" at bounding box center [168, 426] width 84 height 20
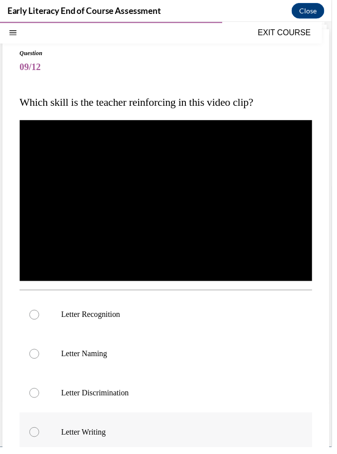
scroll to position [69, 0]
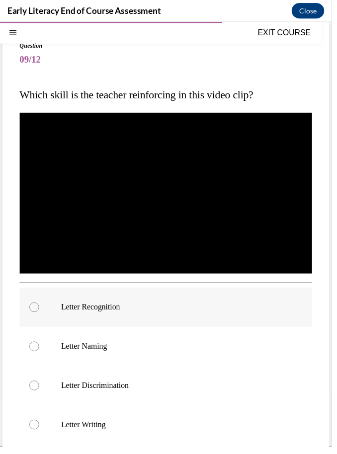
click at [113, 320] on div at bounding box center [168, 312] width 297 height 40
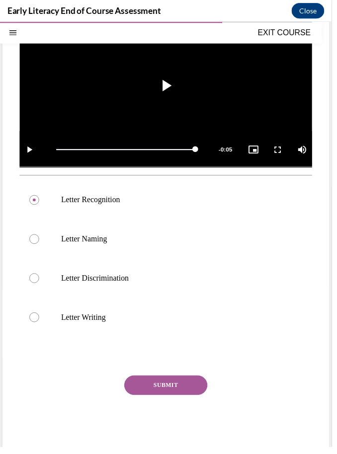
click at [175, 399] on button "SUBMIT" at bounding box center [168, 391] width 84 height 20
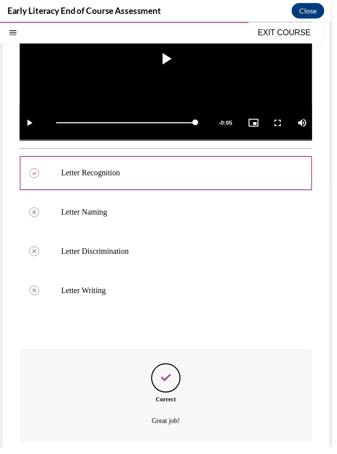
scroll to position [258, 0]
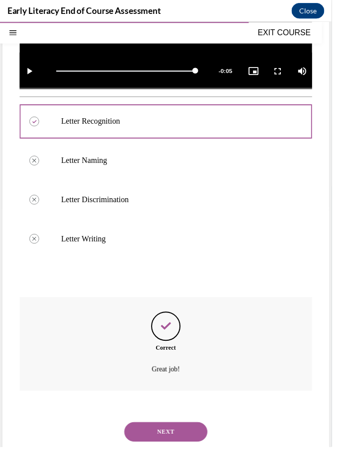
click at [183, 433] on button "NEXT" at bounding box center [168, 438] width 84 height 20
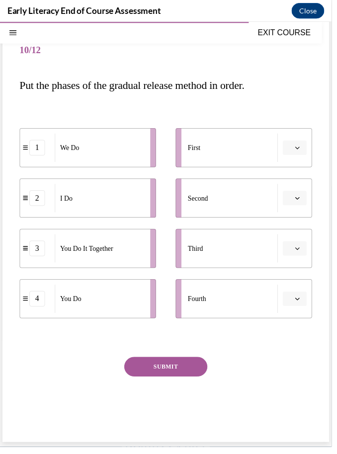
scroll to position [60, 0]
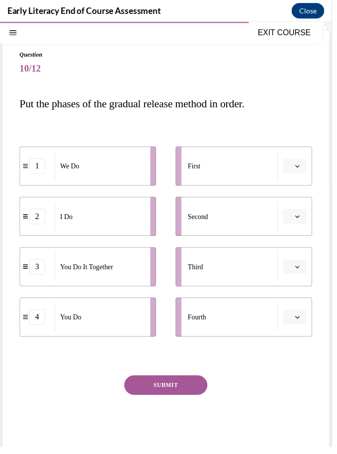
click at [302, 170] on icon "button" at bounding box center [301, 168] width 5 height 5
click at [301, 227] on div "2" at bounding box center [298, 230] width 25 height 20
click at [305, 220] on span "button" at bounding box center [301, 219] width 7 height 7
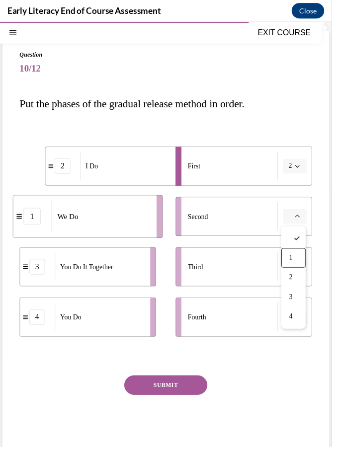
click at [298, 267] on div "1" at bounding box center [298, 262] width 25 height 20
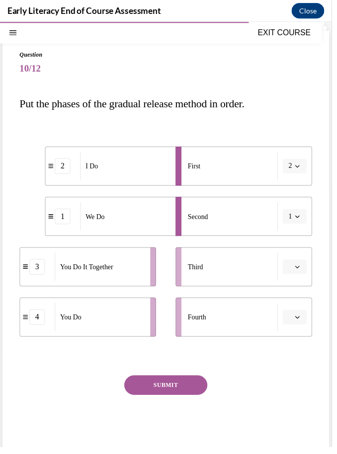
click at [299, 268] on span "button" at bounding box center [301, 270] width 7 height 7
click at [300, 352] on div "3" at bounding box center [298, 353] width 25 height 20
click at [300, 321] on icon "button" at bounding box center [302, 322] width 4 height 2
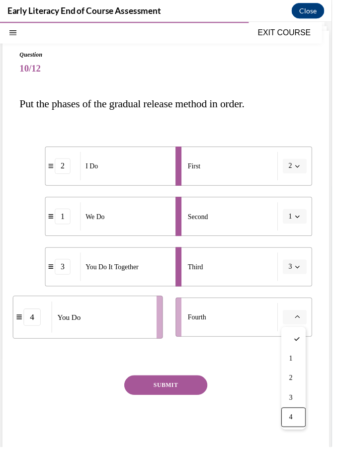
click at [303, 426] on div "4" at bounding box center [298, 424] width 25 height 20
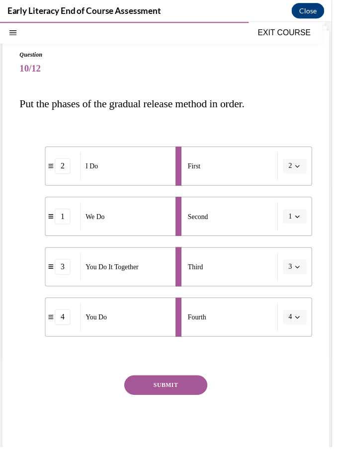
click at [181, 387] on button "SUBMIT" at bounding box center [168, 391] width 84 height 20
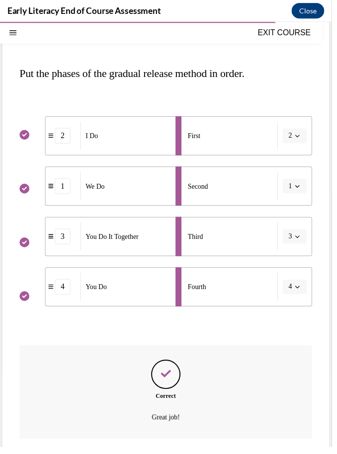
scroll to position [140, 0]
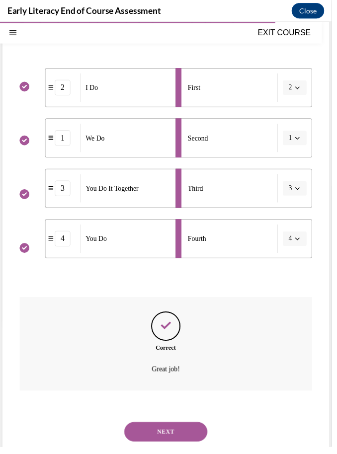
click at [176, 428] on button "NEXT" at bounding box center [168, 438] width 84 height 20
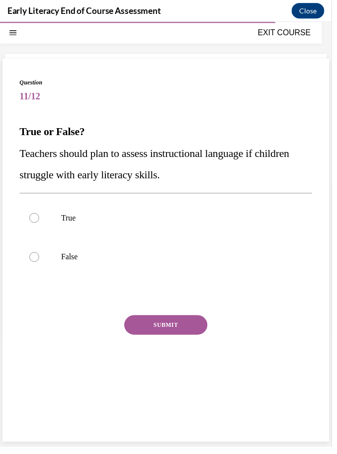
scroll to position [31, 0]
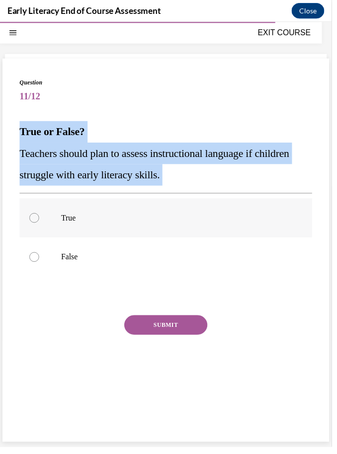
drag, startPoint x: 21, startPoint y: 132, endPoint x: 89, endPoint y: 239, distance: 126.8
click at [89, 239] on div "Question 11/12 True or False? Teachers should plan to assess instructional lang…" at bounding box center [168, 240] width 297 height 322
click at [22, 128] on strong "True or False?" at bounding box center [53, 133] width 66 height 12
drag, startPoint x: 21, startPoint y: 130, endPoint x: 111, endPoint y: 266, distance: 162.9
click at [111, 266] on div "Question 11/12 True or False? Teachers should plan to assess instructional lang…" at bounding box center [168, 240] width 297 height 322
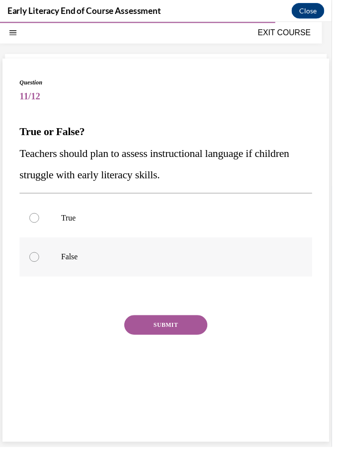
click at [80, 263] on p "False" at bounding box center [177, 261] width 230 height 10
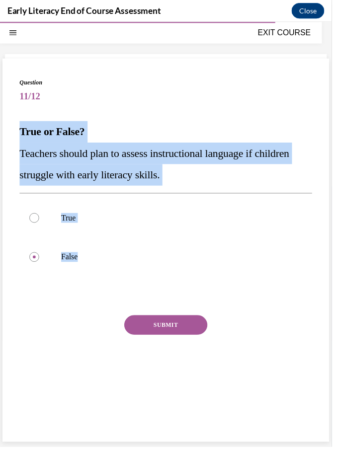
drag, startPoint x: 80, startPoint y: 263, endPoint x: 8, endPoint y: 128, distance: 153.3
click at [9, 128] on div "Question 11/12 True or False? Teachers should plan to assess instructional lang…" at bounding box center [168, 253] width 332 height 389
copy div "True or False? Teachers should plan to assess instructional language if childre…"
click at [75, 238] on div at bounding box center [168, 221] width 297 height 40
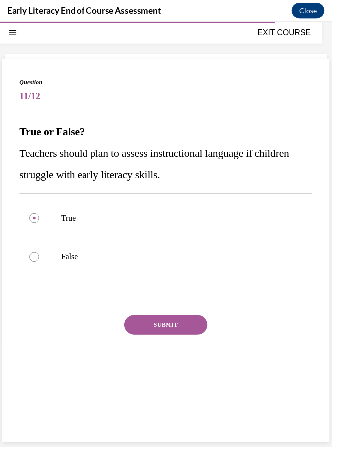
click at [182, 327] on button "SUBMIT" at bounding box center [168, 330] width 84 height 20
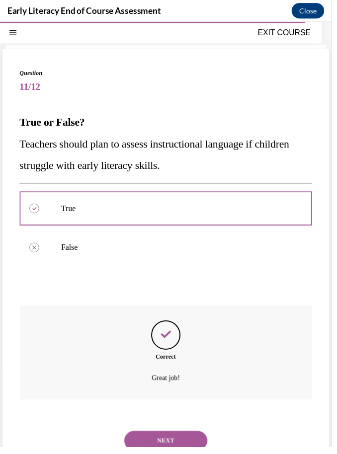
scroll to position [50, 0]
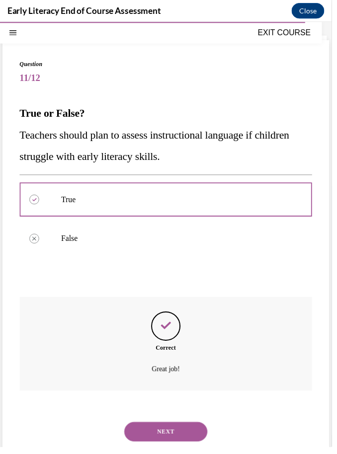
click at [169, 429] on button "NEXT" at bounding box center [168, 438] width 84 height 20
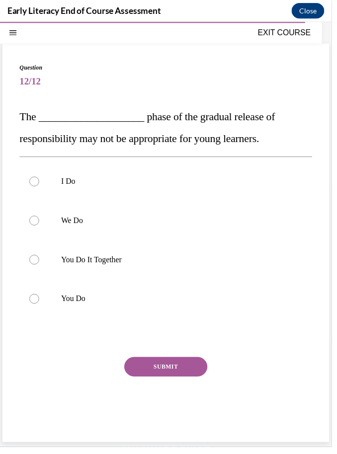
scroll to position [31, 0]
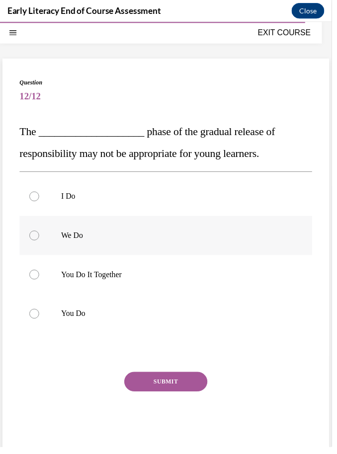
click at [120, 239] on p "We Do" at bounding box center [177, 239] width 230 height 10
click at [159, 392] on button "SUBMIT" at bounding box center [168, 387] width 84 height 20
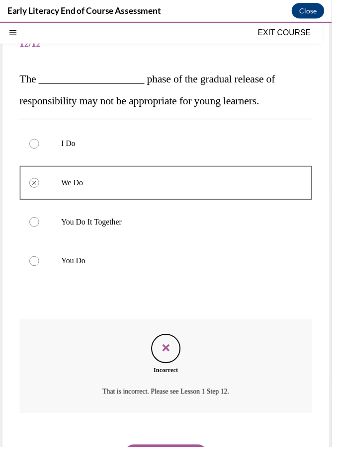
scroll to position [108, 0]
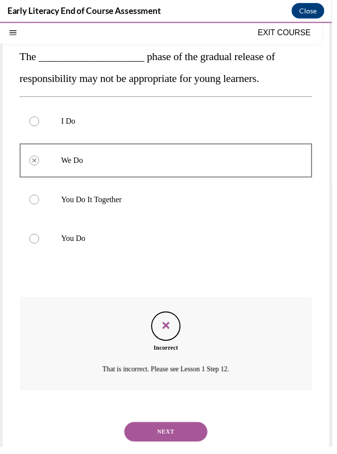
click at [168, 431] on button "NEXT" at bounding box center [168, 438] width 84 height 20
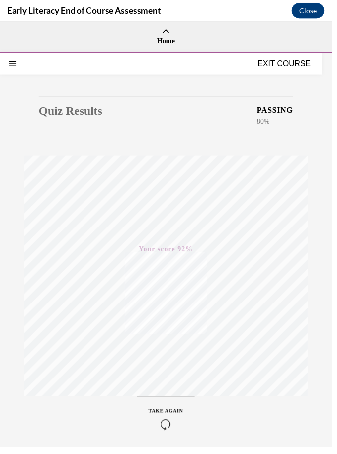
scroll to position [0, 0]
click at [293, 66] on button "EXIT COURSE" at bounding box center [289, 63] width 60 height 12
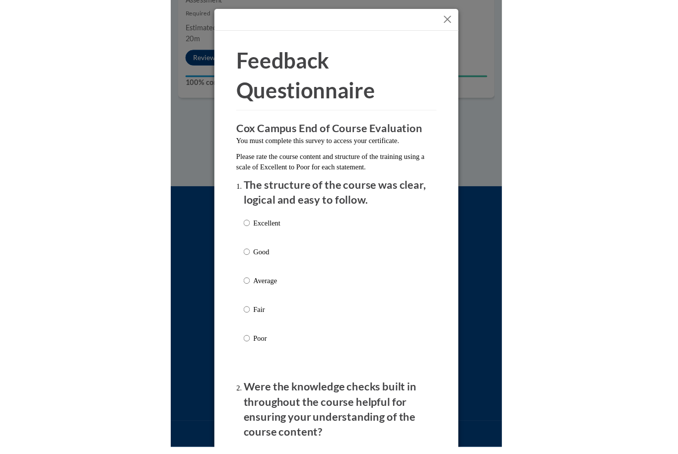
scroll to position [555, 0]
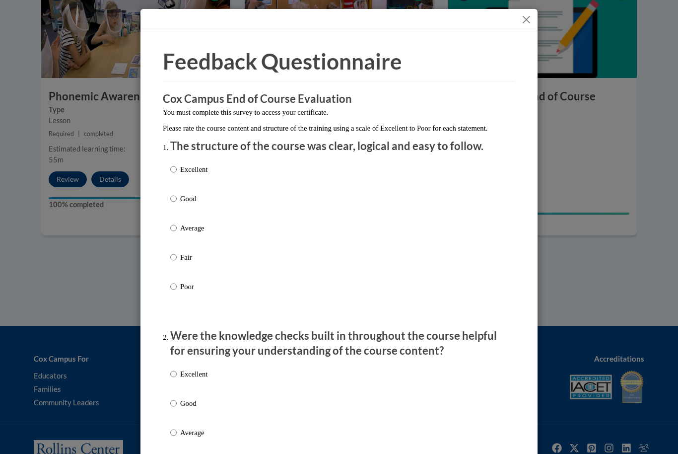
click at [204, 164] on p "Excellent" at bounding box center [193, 169] width 27 height 11
click at [177, 164] on input "Excellent" at bounding box center [173, 169] width 6 height 11
radio input "true"
click at [189, 376] on p "Excellent" at bounding box center [193, 373] width 27 height 11
click at [177, 376] on input "Excellent" at bounding box center [173, 373] width 6 height 11
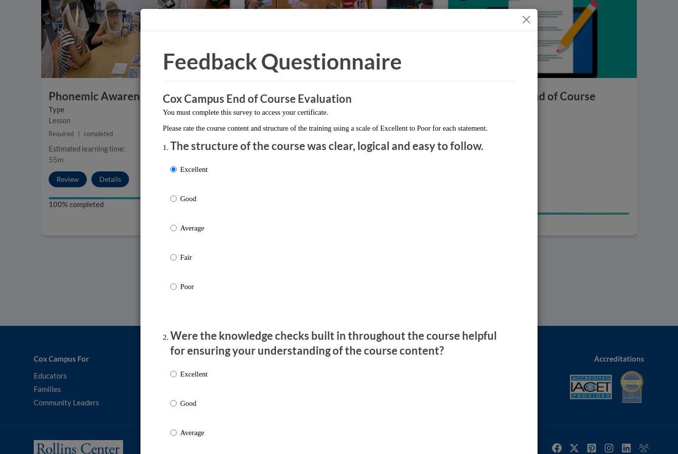
radio input "true"
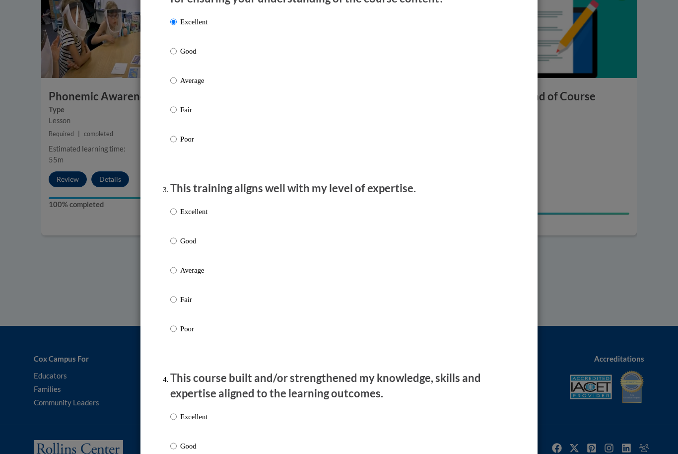
scroll to position [383, 0]
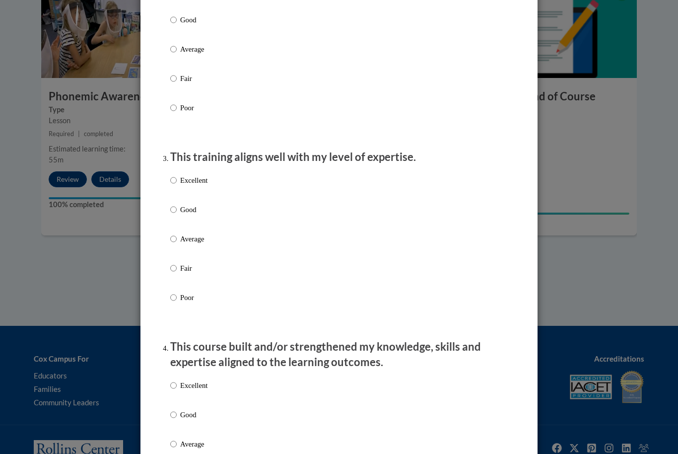
click at [184, 179] on p "Excellent" at bounding box center [193, 180] width 27 height 11
click at [177, 179] on input "Excellent" at bounding box center [173, 180] width 6 height 11
radio input "true"
click at [191, 387] on p "Excellent" at bounding box center [193, 385] width 27 height 11
click at [177, 387] on input "Excellent" at bounding box center [173, 385] width 6 height 11
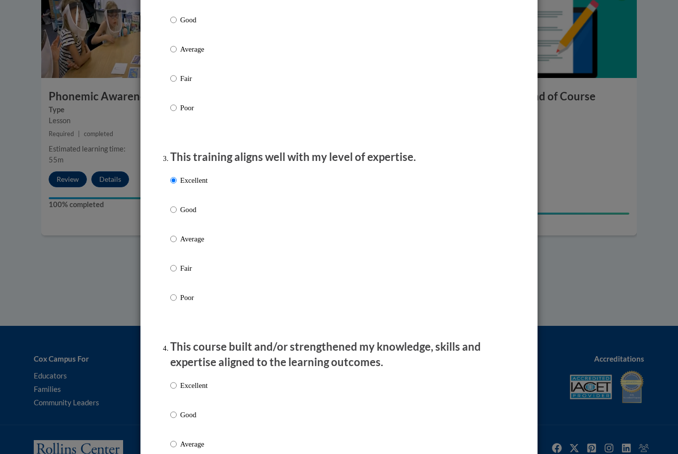
radio input "true"
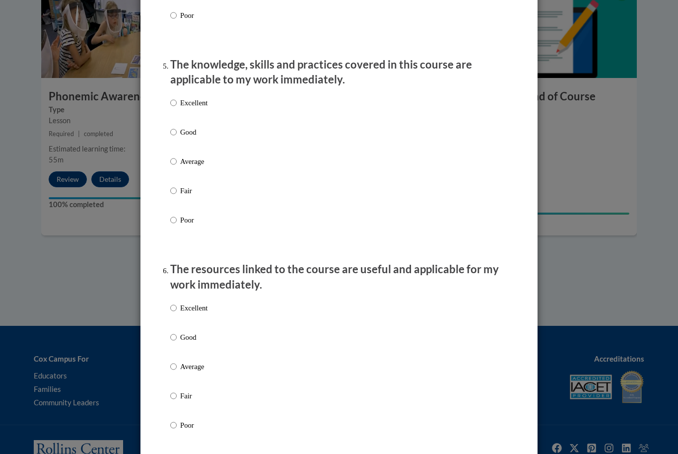
scroll to position [884, 0]
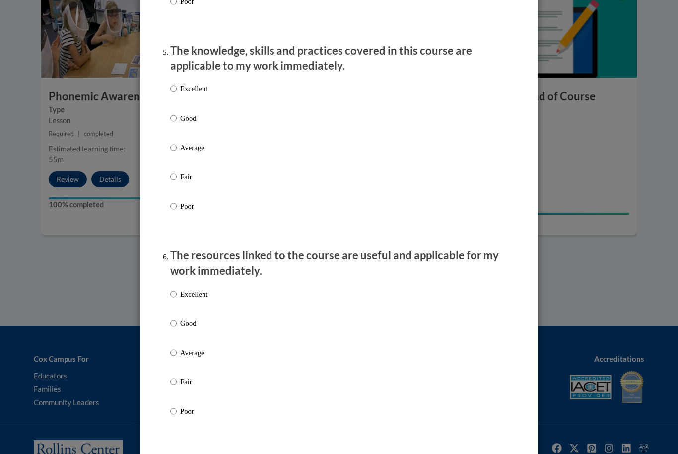
click at [200, 88] on p "Excellent" at bounding box center [193, 88] width 27 height 11
click at [177, 88] on input "Excellent" at bounding box center [173, 88] width 6 height 11
radio input "true"
click at [186, 291] on p "Excellent" at bounding box center [193, 294] width 27 height 11
click at [177, 291] on input "Excellent" at bounding box center [173, 294] width 6 height 11
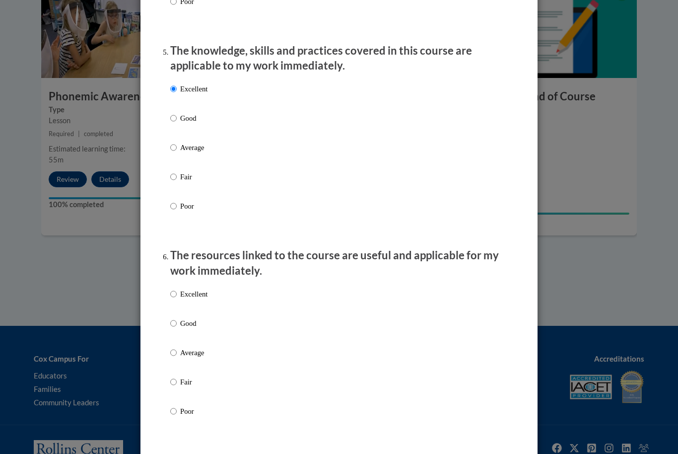
radio input "true"
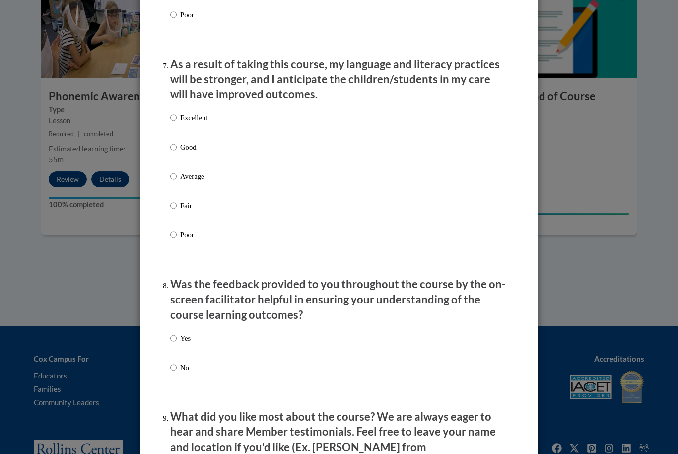
scroll to position [1286, 0]
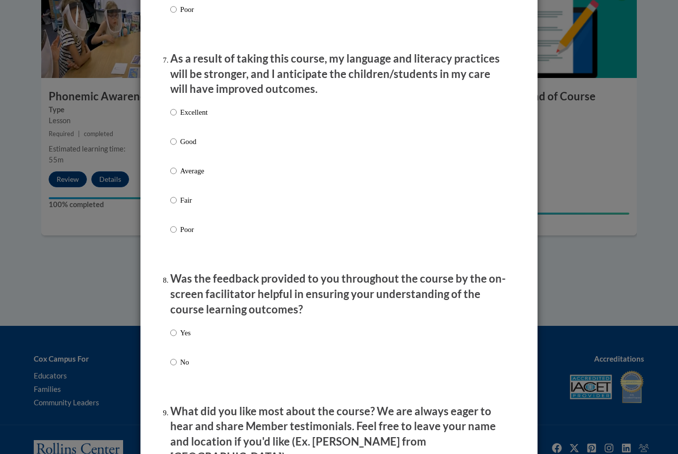
click at [199, 114] on label "Excellent" at bounding box center [188, 120] width 37 height 27
click at [177, 114] on input "Excellent" at bounding box center [173, 112] width 6 height 11
radio input "true"
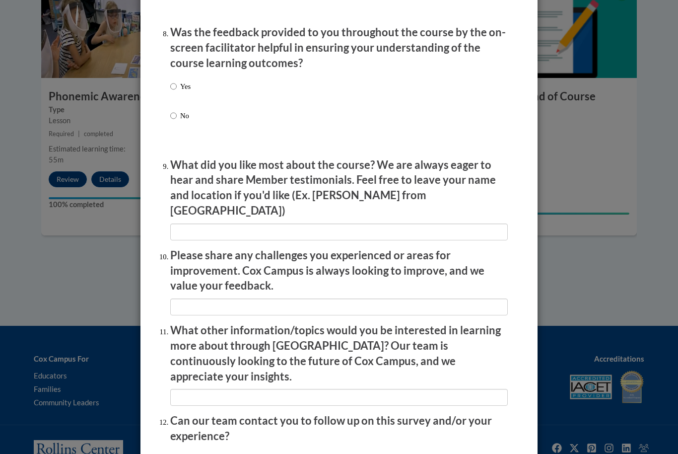
scroll to position [1493, 0]
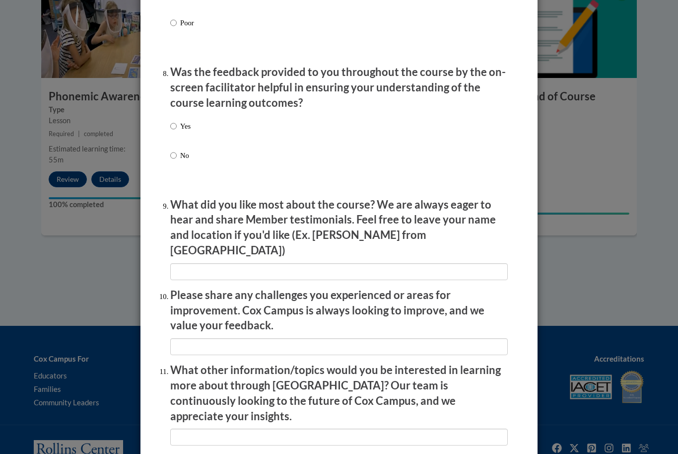
click at [198, 105] on li "Was the feedback provided to you throughout the course by the on-screen facilit…" at bounding box center [339, 127] width 338 height 125
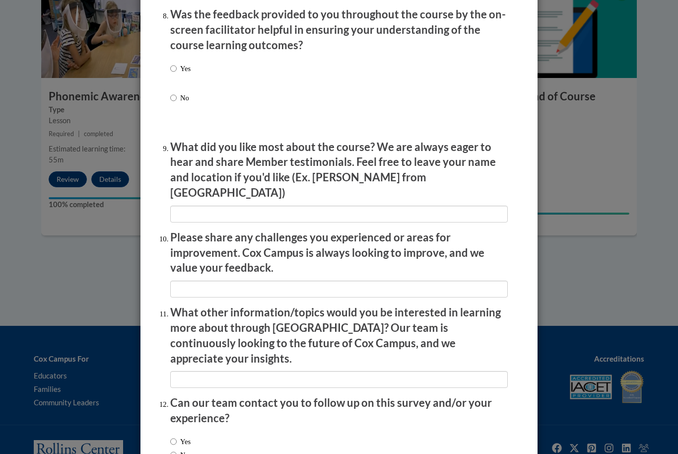
scroll to position [1531, 0]
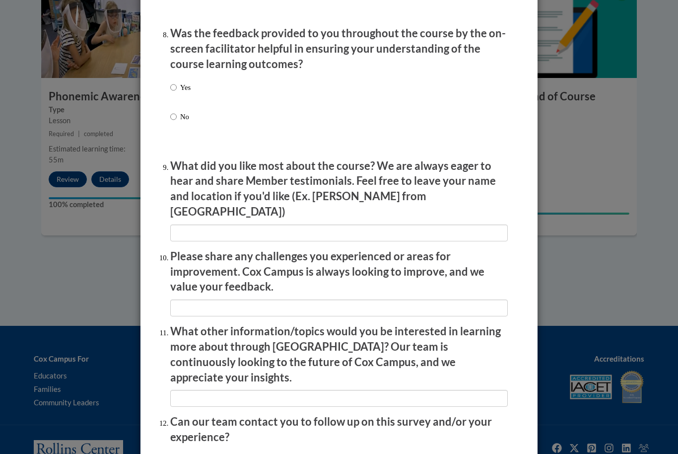
click at [176, 82] on input "Yes" at bounding box center [173, 87] width 6 height 11
radio input "true"
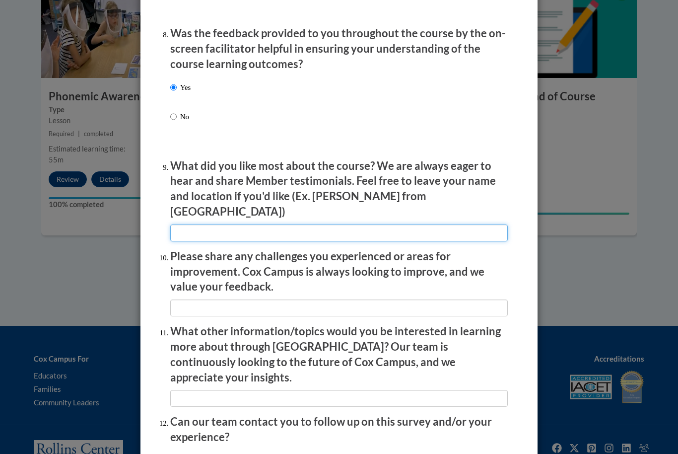
click at [319, 224] on input "textbox" at bounding box center [339, 232] width 338 height 17
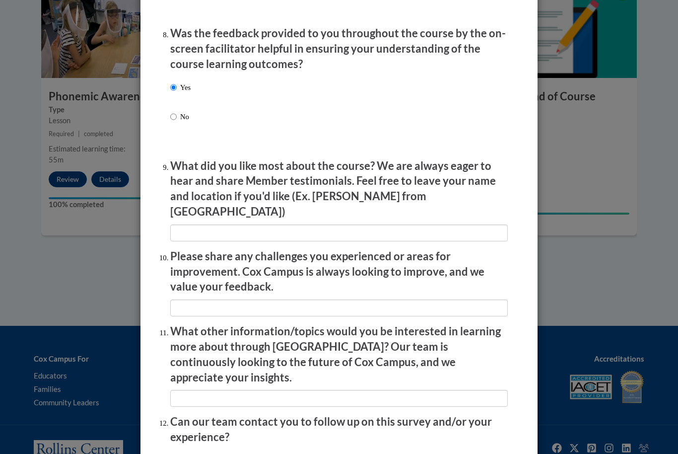
click at [331, 159] on p "What did you like most about the course? We are always eager to hear and share …" at bounding box center [339, 188] width 338 height 61
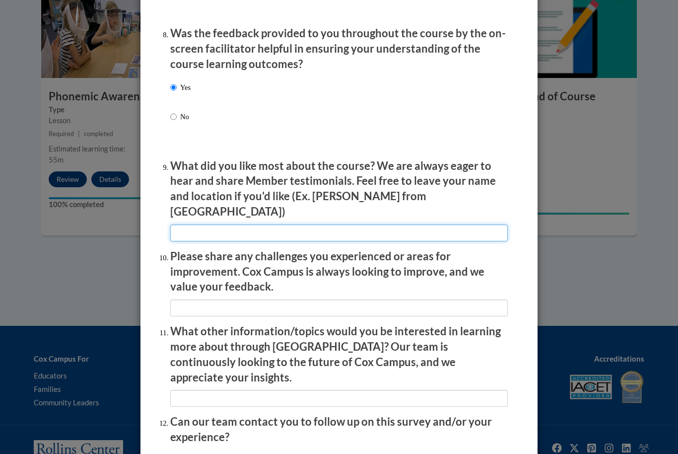
drag, startPoint x: 283, startPoint y: 213, endPoint x: 272, endPoint y: 213, distance: 10.9
click at [283, 224] on input "textbox" at bounding box center [339, 232] width 338 height 17
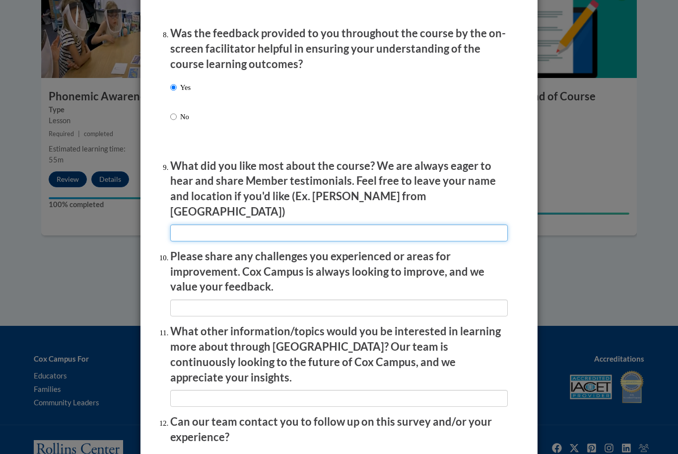
click at [270, 224] on input "textbox" at bounding box center [339, 232] width 338 height 17
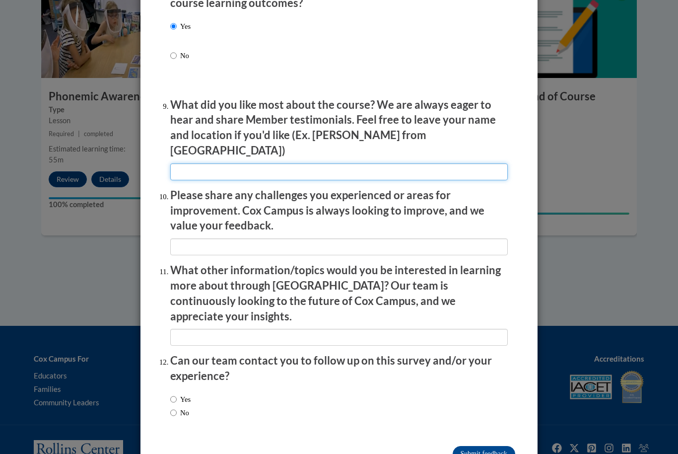
scroll to position [1592, 0]
type input "REMINDER OF COLLEGE COURSES"
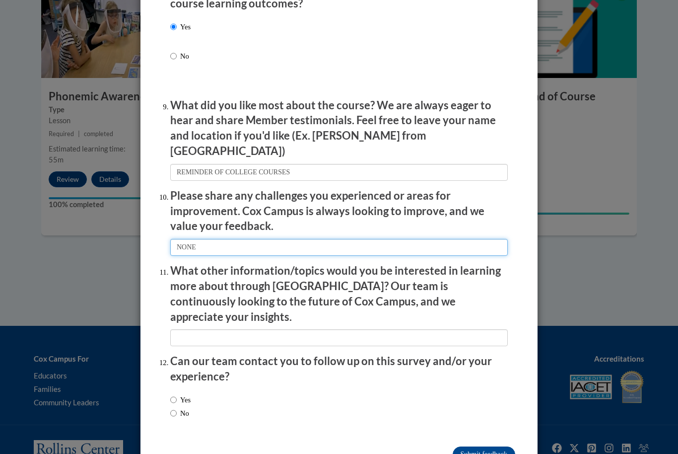
type input "NONE"
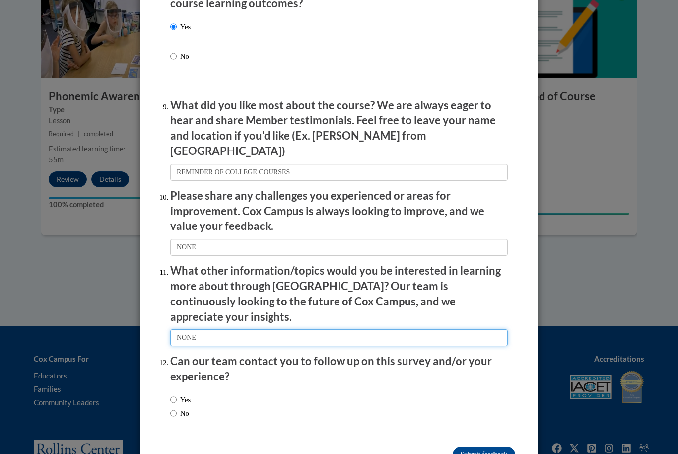
type input "NONE"
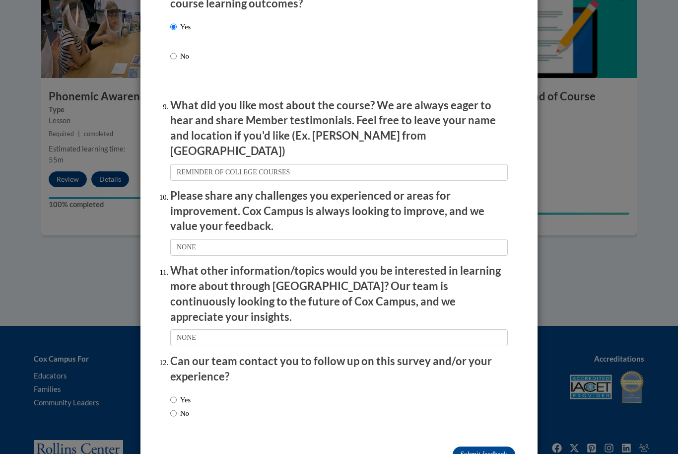
click at [177, 394] on input "Yes" at bounding box center [173, 399] width 6 height 11
radio input "true"
drag, startPoint x: 479, startPoint y: 416, endPoint x: 403, endPoint y: 416, distance: 75.5
click at [479, 446] on input "Submit feedback" at bounding box center [484, 454] width 63 height 16
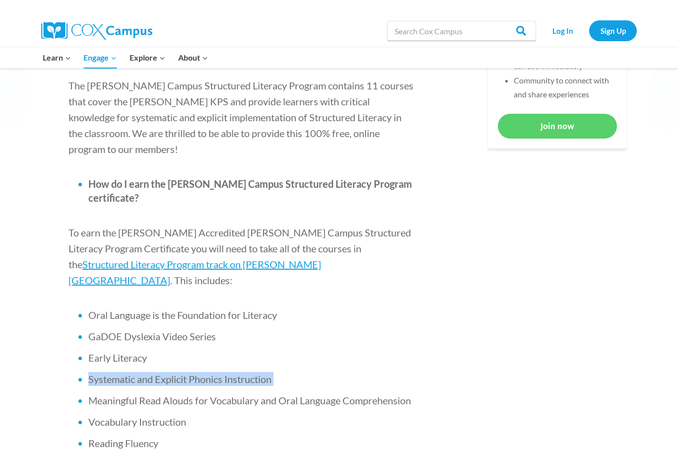
scroll to position [527, 0]
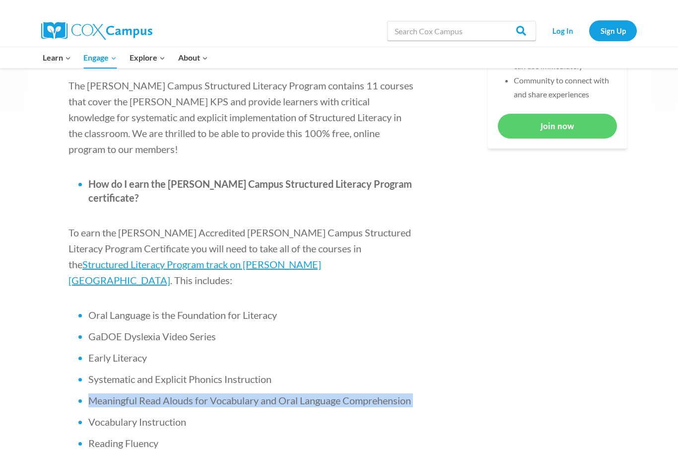
drag, startPoint x: 88, startPoint y: 338, endPoint x: 430, endPoint y: 342, distance: 341.2
copy li "Meaningful Read Alouds for Vocabulary and Oral Language Comprehension"
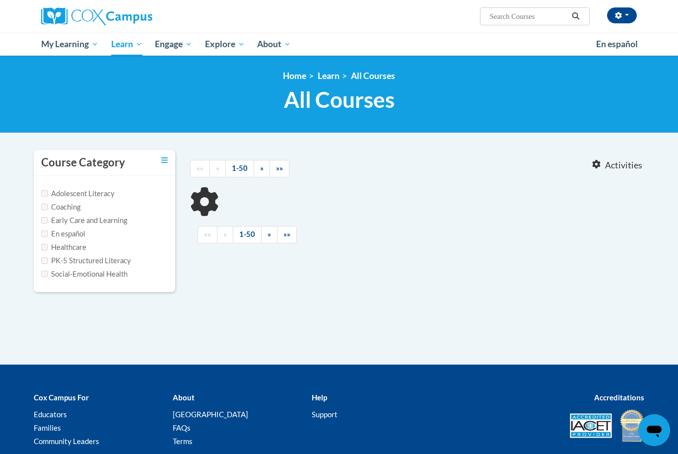
type input "Meaningful Read Alouds for Vocabulary and Oral Language Comprehension"
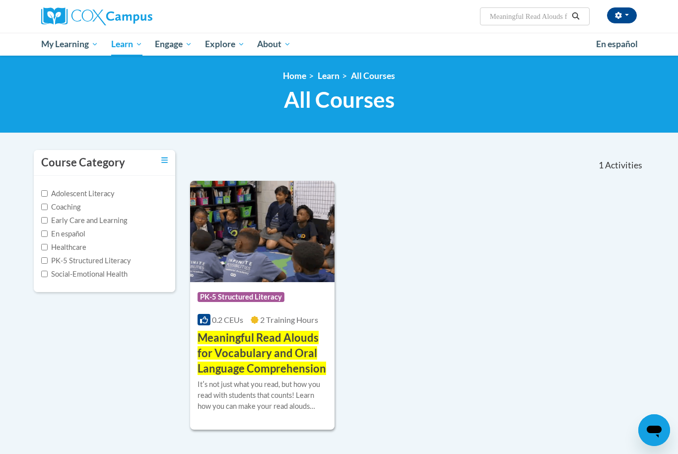
drag, startPoint x: 262, startPoint y: 263, endPoint x: 252, endPoint y: 264, distance: 10.0
click at [262, 263] on img at bounding box center [262, 231] width 145 height 101
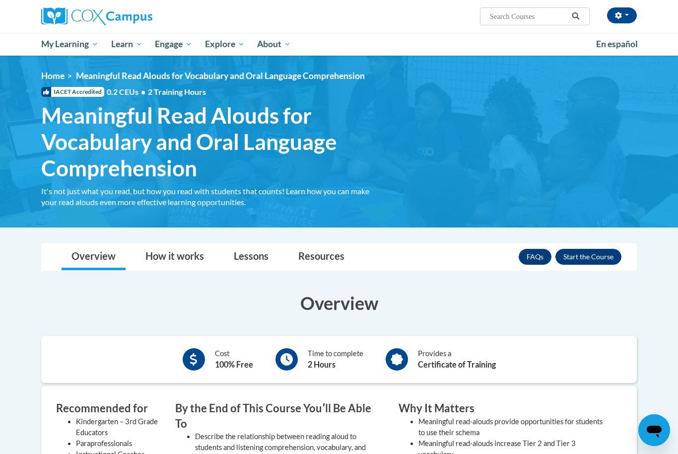
click at [575, 254] on button "Enroll" at bounding box center [589, 257] width 66 height 16
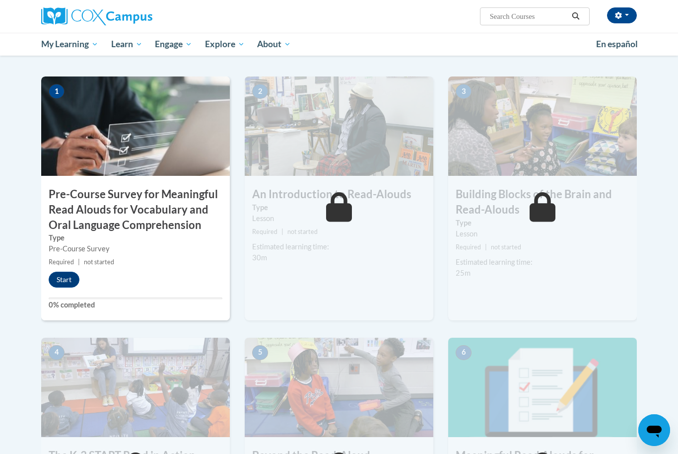
scroll to position [205, 0]
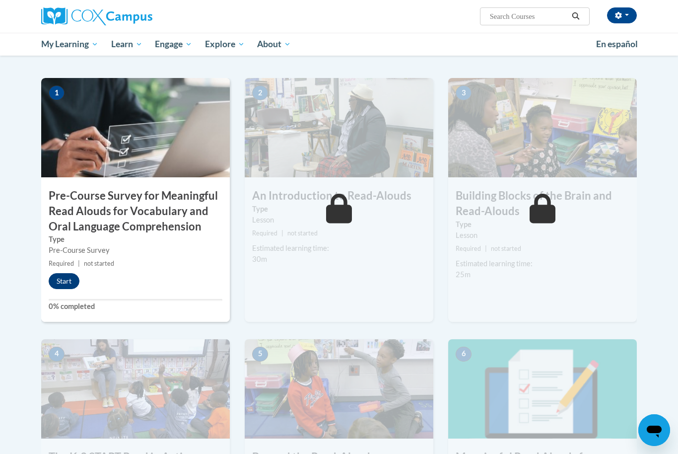
click at [71, 273] on button "Start" at bounding box center [64, 281] width 31 height 16
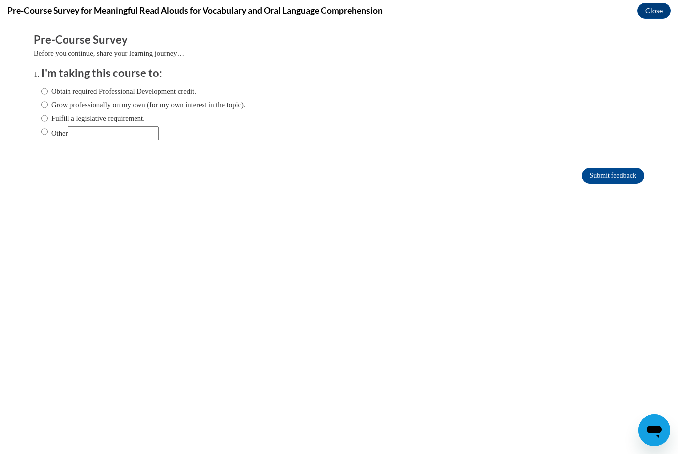
scroll to position [0, 0]
click at [145, 93] on label "Obtain required Professional Development credit." at bounding box center [118, 91] width 155 height 11
click at [48, 93] on input "Obtain required Professional Development credit." at bounding box center [44, 91] width 6 height 11
radio input "true"
drag, startPoint x: 598, startPoint y: 177, endPoint x: 575, endPoint y: 177, distance: 23.3
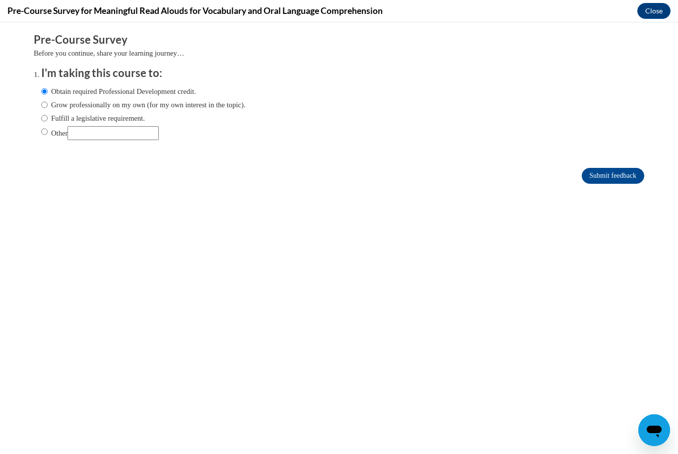
click at [598, 177] on input "Submit feedback" at bounding box center [613, 176] width 63 height 16
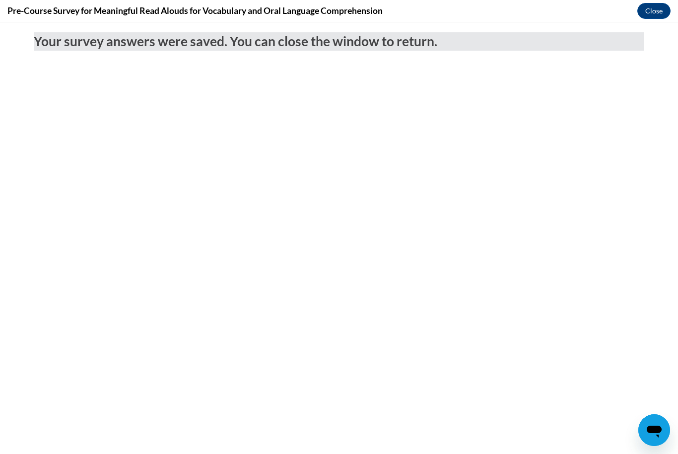
scroll to position [205, 0]
click at [653, 16] on button "Close" at bounding box center [654, 11] width 33 height 16
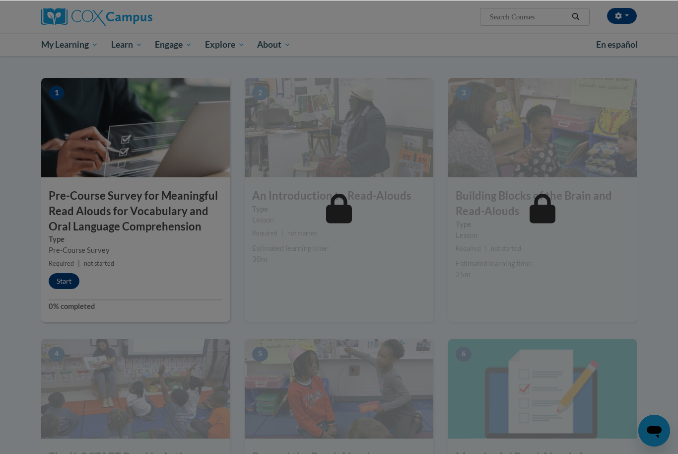
scroll to position [205, 0]
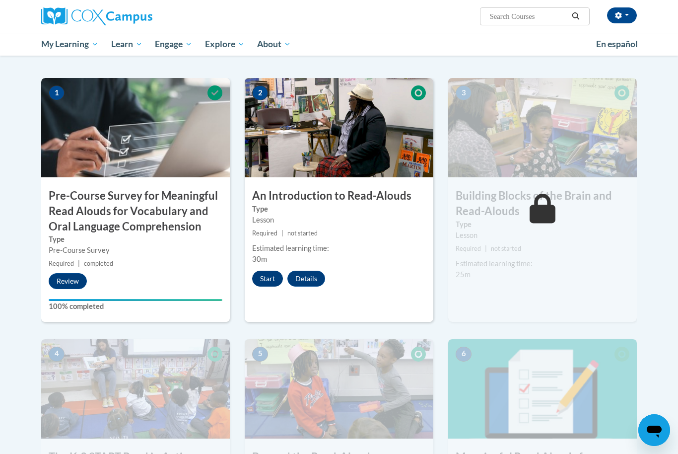
click at [276, 281] on button "Start" at bounding box center [267, 279] width 31 height 16
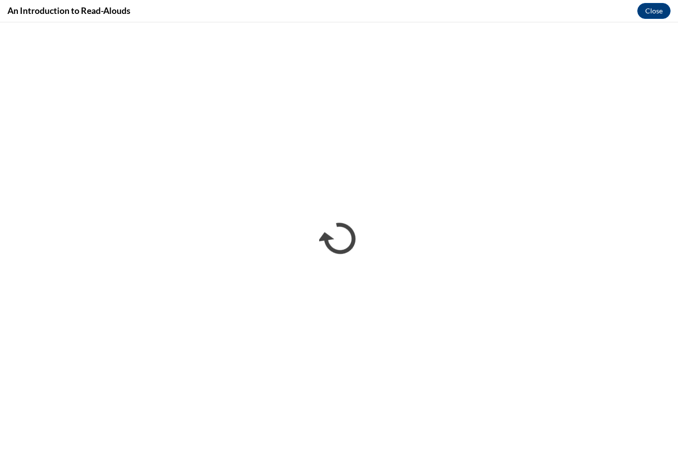
scroll to position [0, 0]
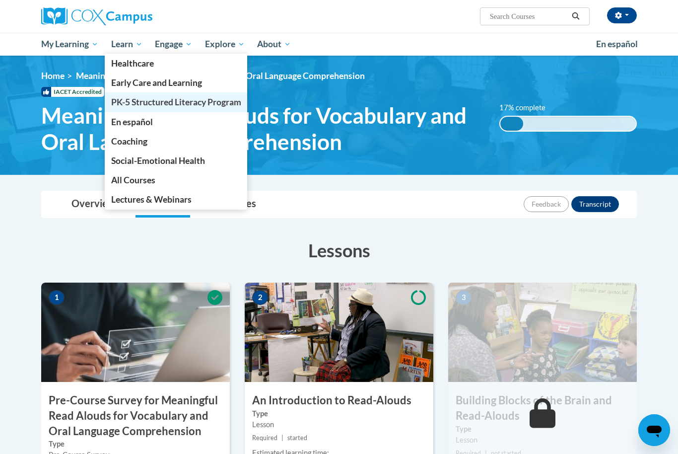
click at [130, 107] on span "PK-5 Structured Literacy Program" at bounding box center [176, 102] width 130 height 10
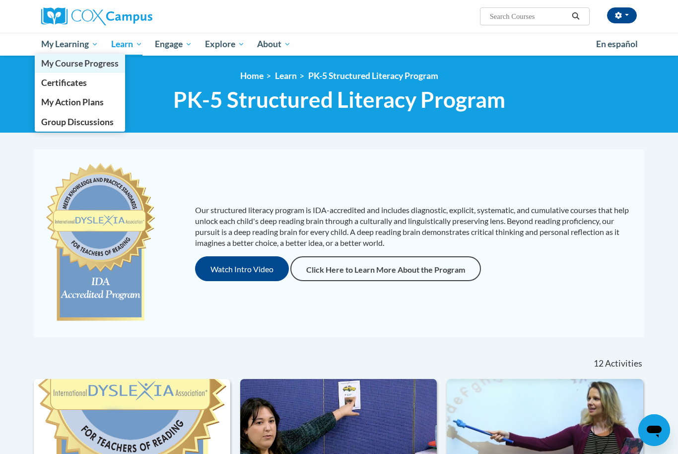
click at [79, 64] on span "My Course Progress" at bounding box center [79, 63] width 77 height 10
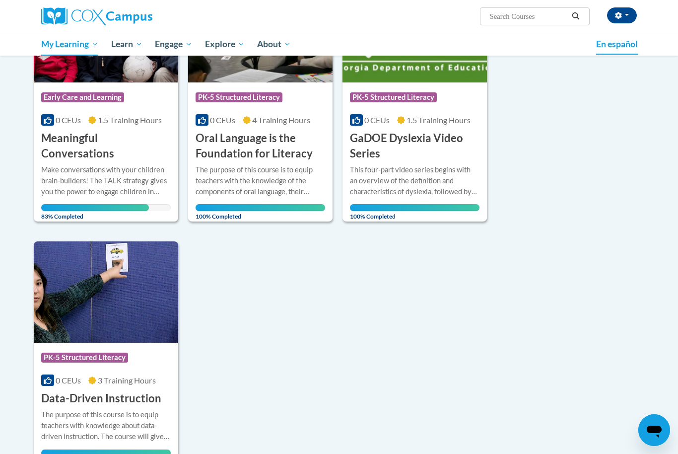
scroll to position [772, 0]
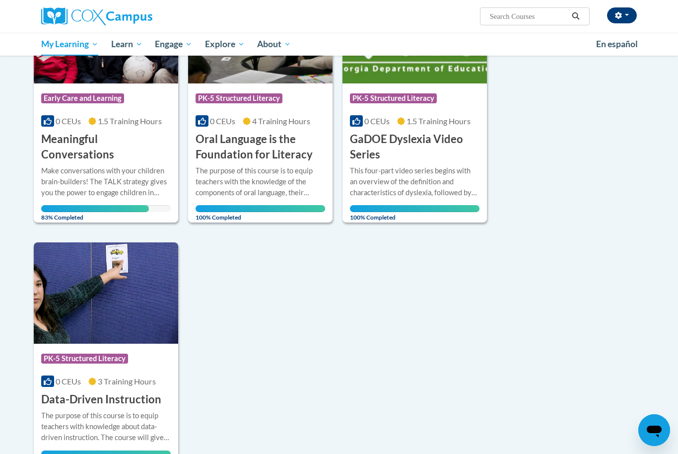
click at [618, 21] on button "button" at bounding box center [622, 15] width 30 height 16
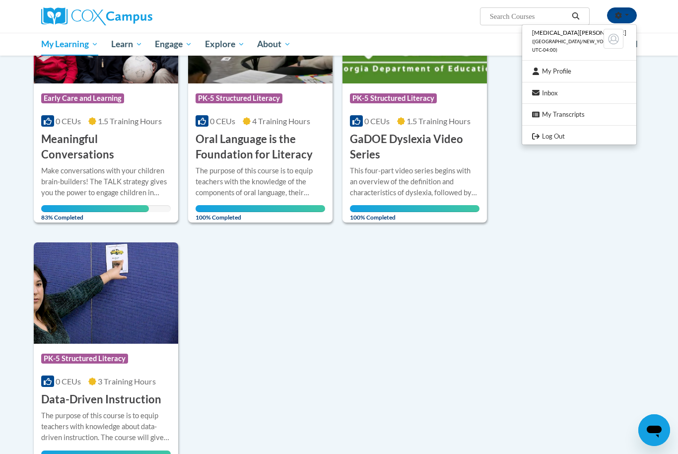
click at [592, 70] on link "My Profile" at bounding box center [579, 71] width 114 height 12
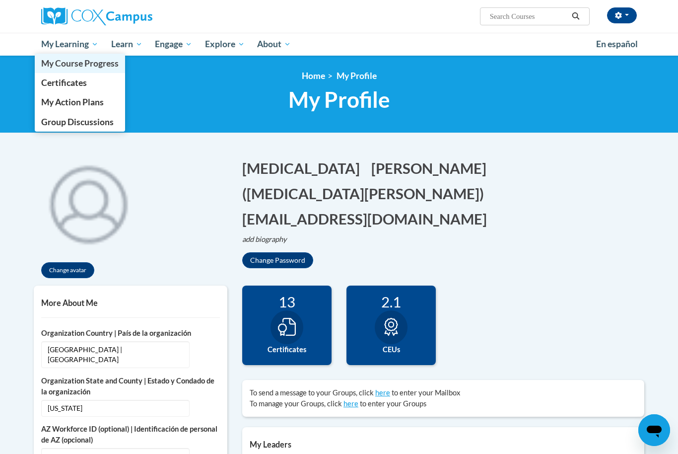
click at [96, 59] on span "My Course Progress" at bounding box center [79, 63] width 77 height 10
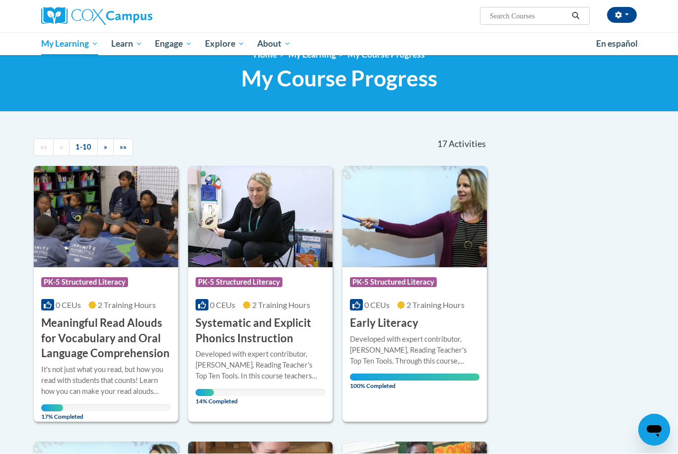
scroll to position [21, 0]
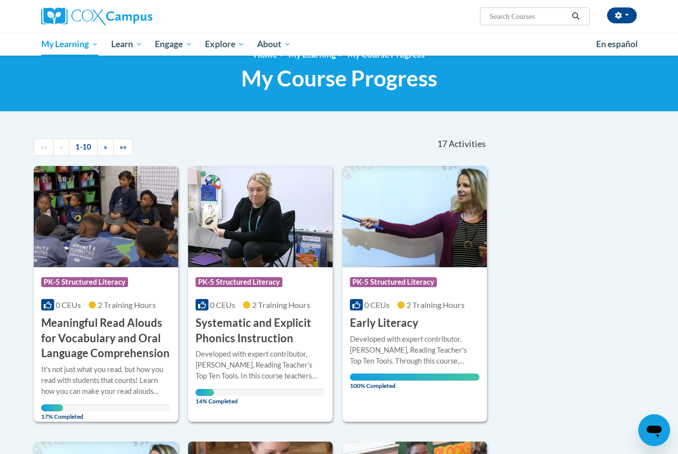
click at [255, 316] on h3 "Systematic and Explicit Phonics Instruction" at bounding box center [261, 330] width 130 height 31
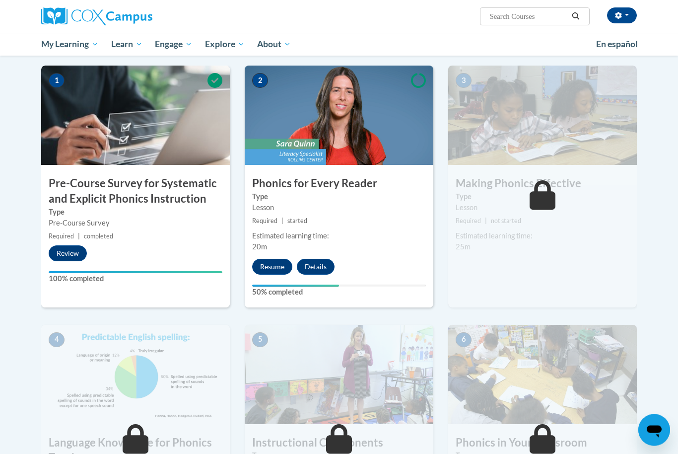
scroll to position [194, 0]
click at [272, 268] on button "Resume" at bounding box center [272, 267] width 40 height 16
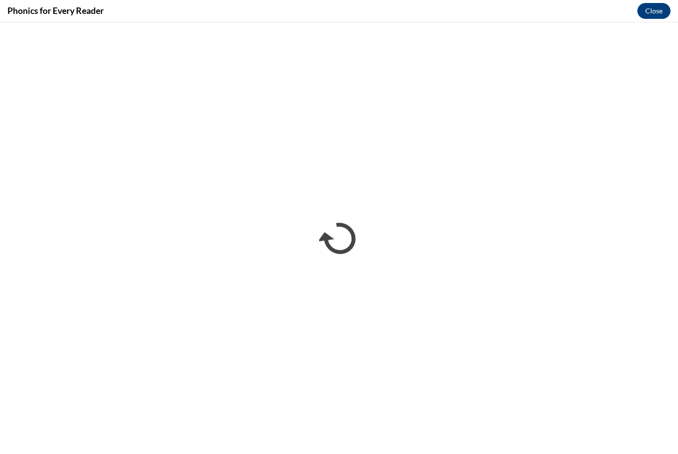
scroll to position [0, 0]
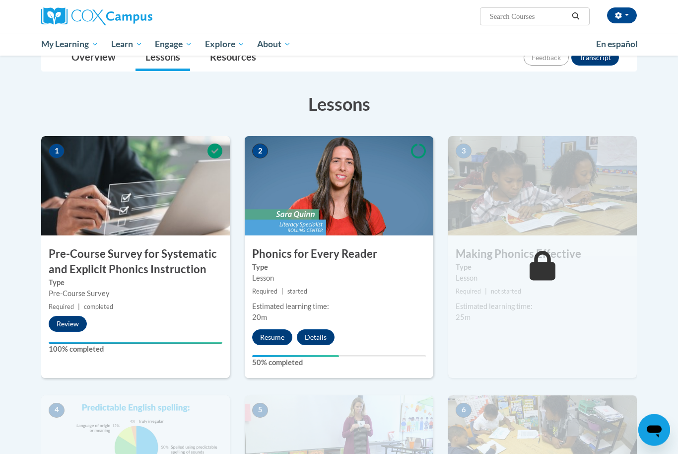
scroll to position [120, 0]
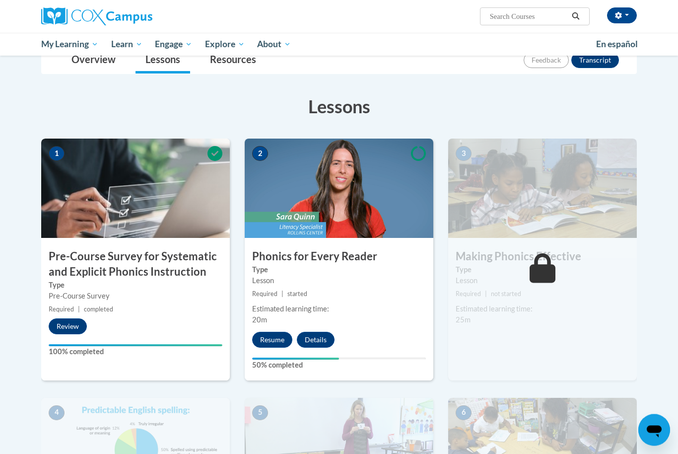
click at [271, 349] on div "2 Phonics for Every Reader Type Lesson Required | started Estimated learning ti…" at bounding box center [339, 259] width 189 height 241
click at [276, 339] on button "Resume" at bounding box center [272, 340] width 40 height 16
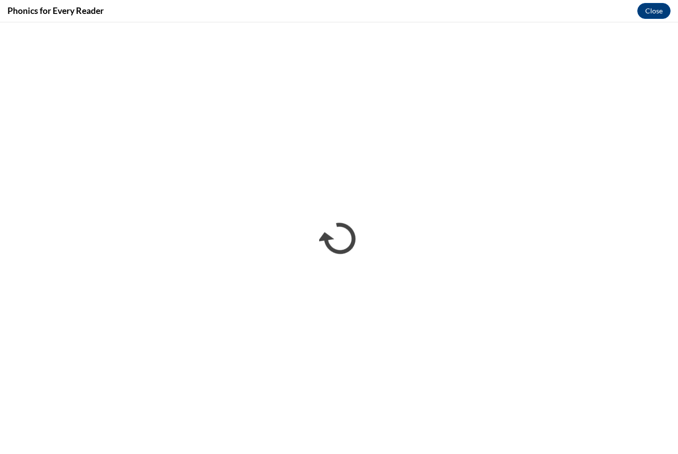
scroll to position [0, 0]
